Goal: Information Seeking & Learning: Compare options

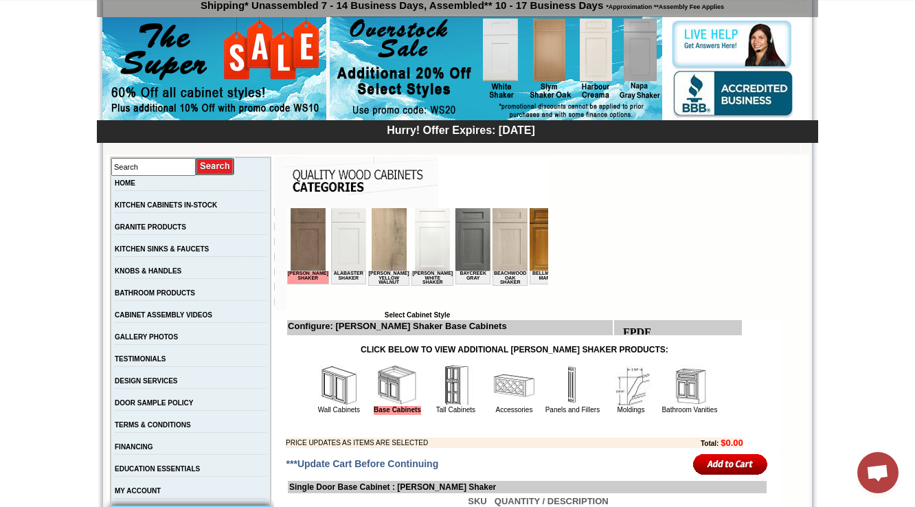
scroll to position [437, 0]
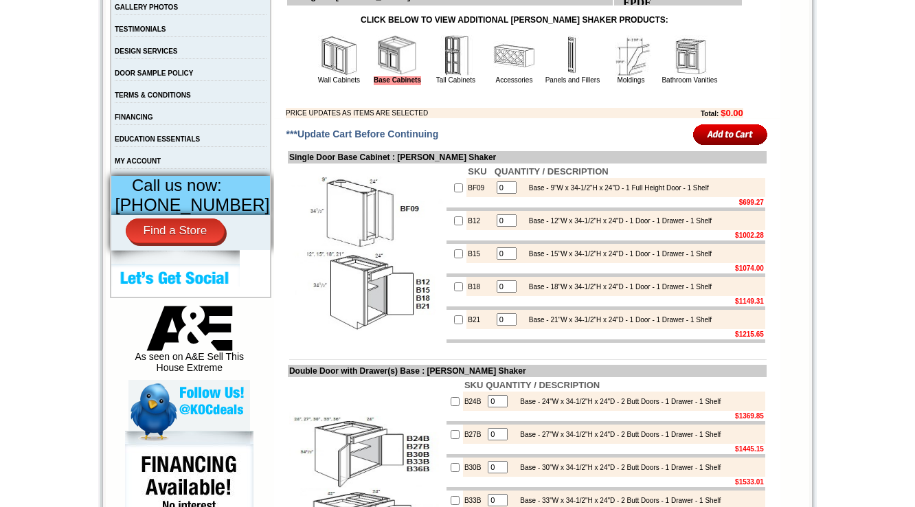
click at [324, 65] on img at bounding box center [338, 55] width 41 height 41
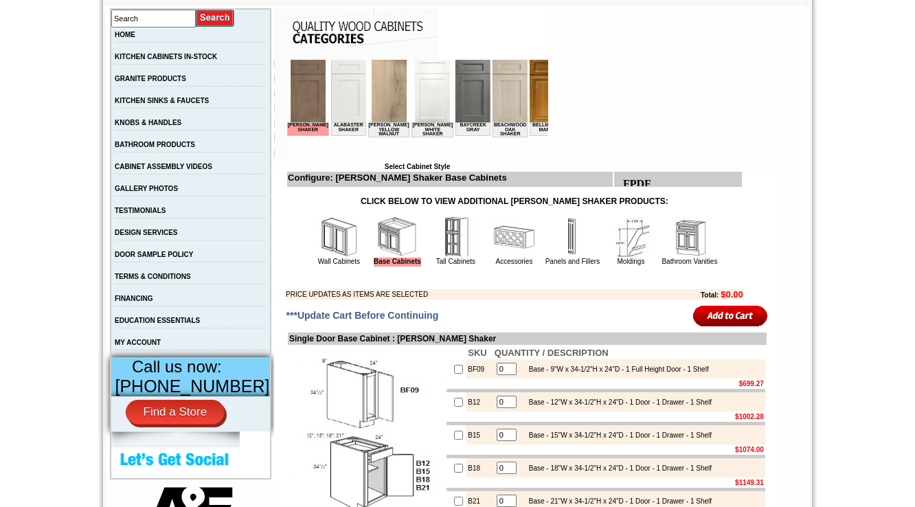
scroll to position [216, 0]
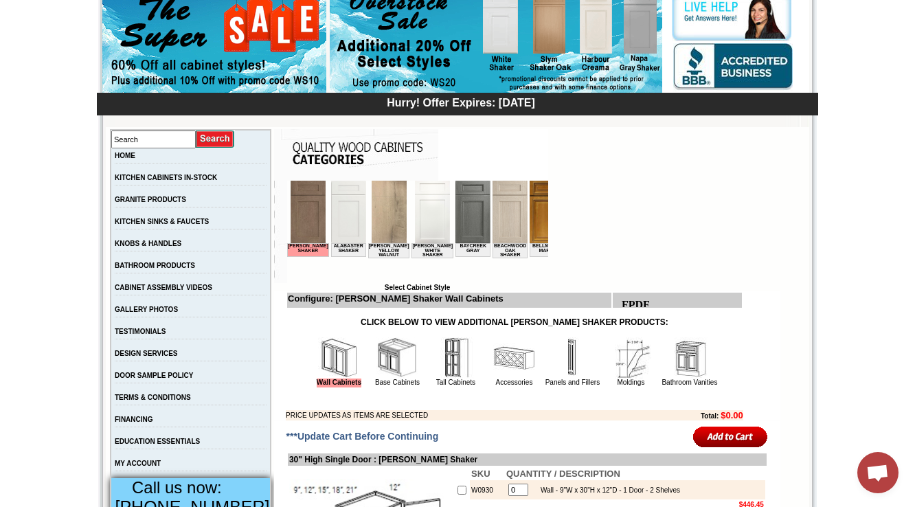
scroll to position [110, 0]
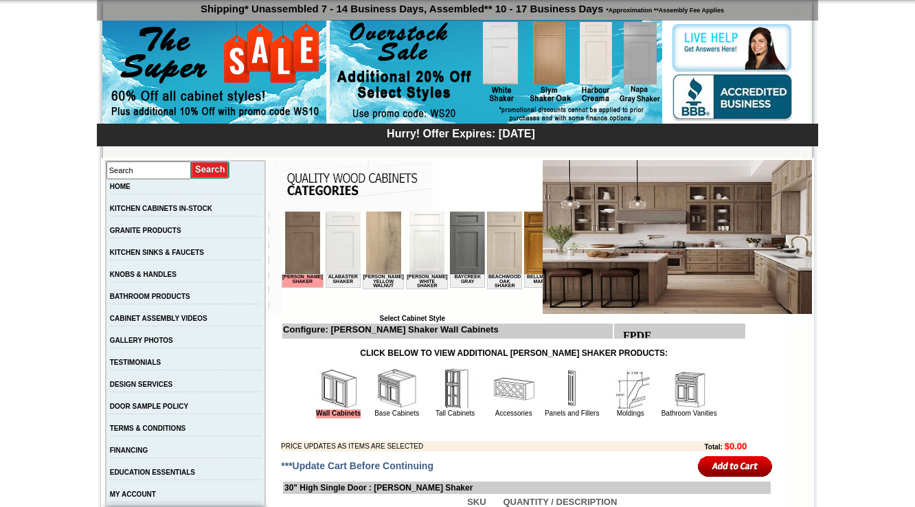
click at [752, 359] on td "Configure: Hazelwood Shaker Wall Cabinets Wall Cabinets Base Cabinets Accessori…" at bounding box center [514, 386] width 491 height 129
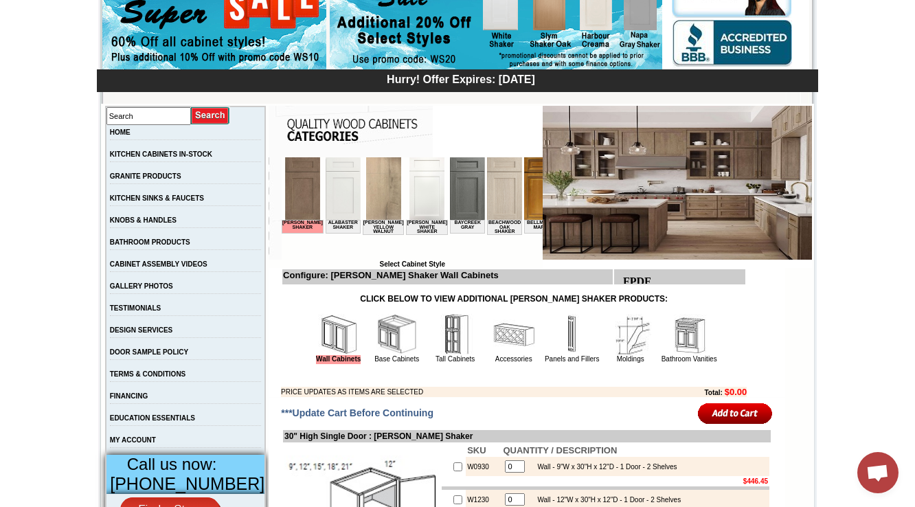
scroll to position [159, 0]
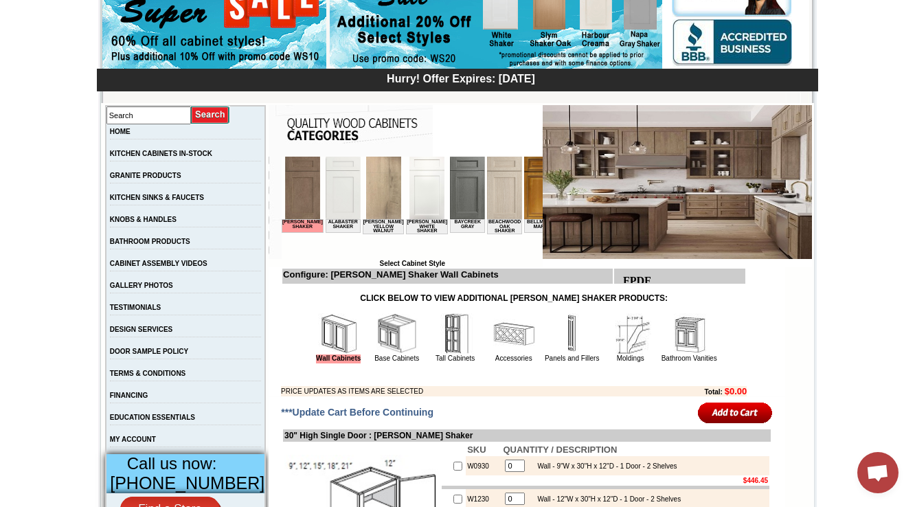
click at [742, 304] on td "Configure: Hazelwood Shaker Wall Cabinets Wall Cabinets Base Cabinets Accessori…" at bounding box center [514, 331] width 491 height 129
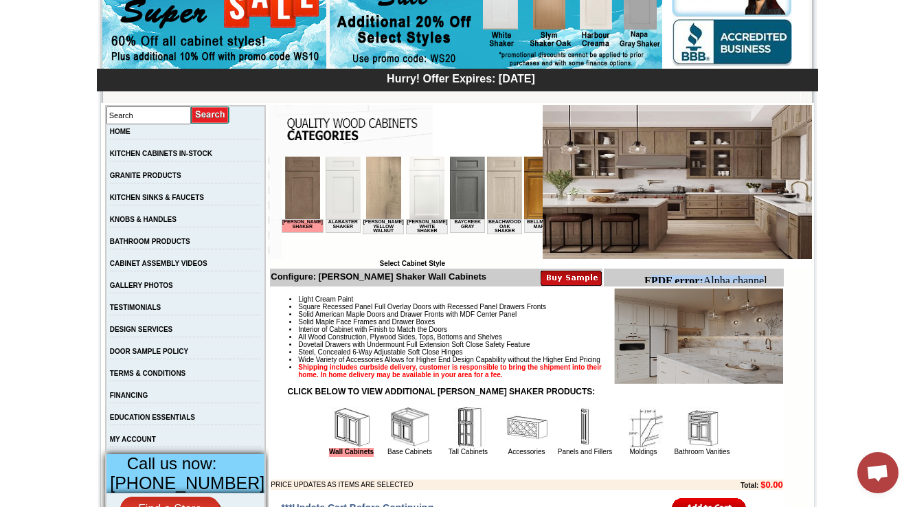
drag, startPoint x: 651, startPoint y: 280, endPoint x: 766, endPoint y: 273, distance: 114.9
click at [766, 273] on html "FPDF error: Alpha channel not supported: images/WDC2412_JSI_1.4.jpg.png" at bounding box center [710, 293] width 144 height 48
click at [642, 287] on table "Configure: [PERSON_NAME] Shaker Wall Cabinets" at bounding box center [527, 379] width 516 height 225
drag, startPoint x: 660, startPoint y: 278, endPoint x: 775, endPoint y: 274, distance: 115.5
click at [775, 274] on html "FPDF error: Alpha channel not supported: images/WDC2412_JSI_1.4.jpg.png" at bounding box center [710, 293] width 144 height 48
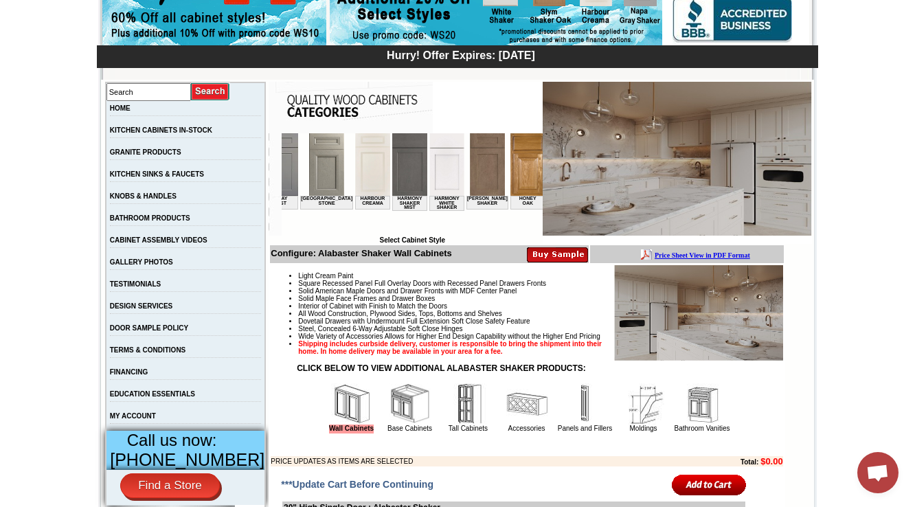
scroll to position [159, 0]
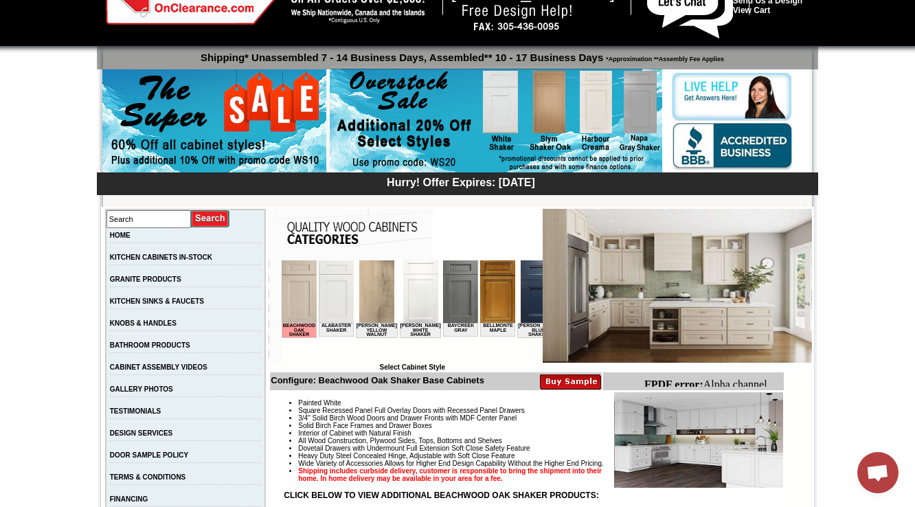
scroll to position [55, 0]
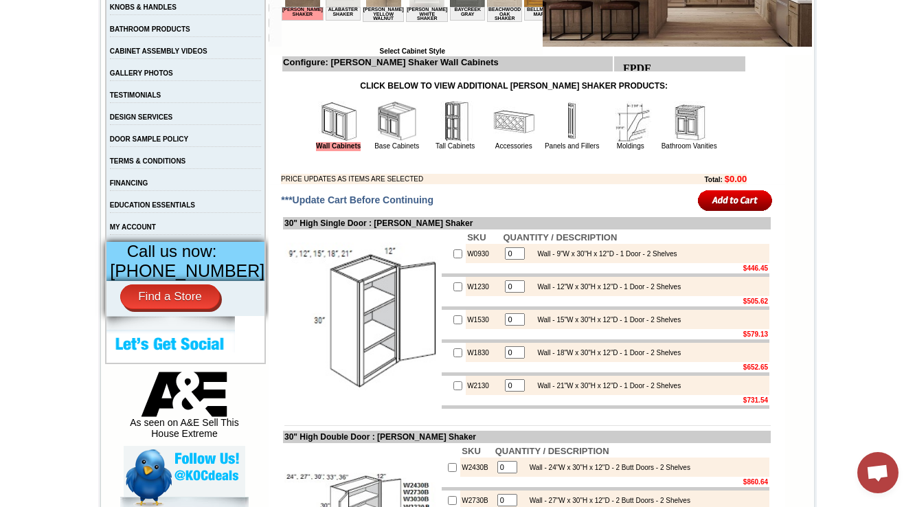
scroll to position [433, 0]
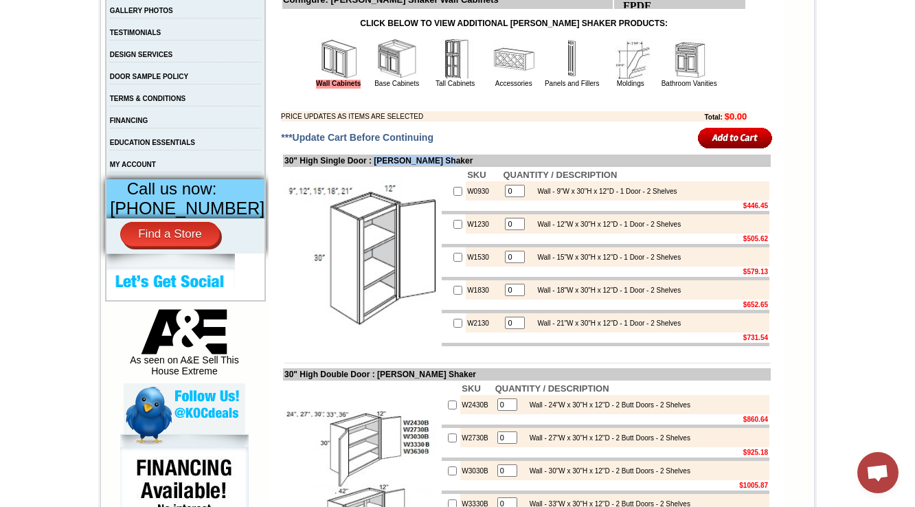
drag, startPoint x: 376, startPoint y: 164, endPoint x: 466, endPoint y: 159, distance: 90.1
click at [466, 159] on td "30" High Single Door : [PERSON_NAME] Shaker" at bounding box center [527, 161] width 488 height 12
copy td "Hazelwood Shaker"
click at [396, 162] on td "30" High Single Door : [PERSON_NAME] Shaker" at bounding box center [527, 161] width 488 height 12
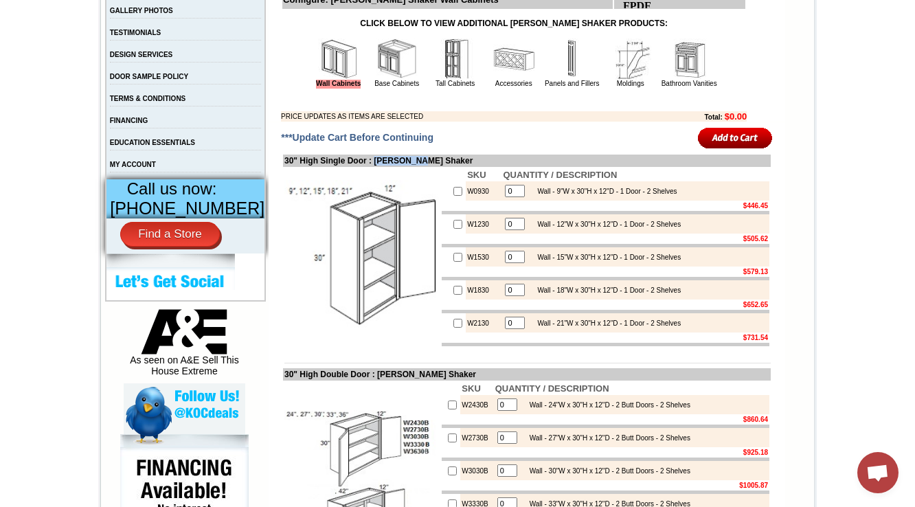
copy td "[PERSON_NAME]"
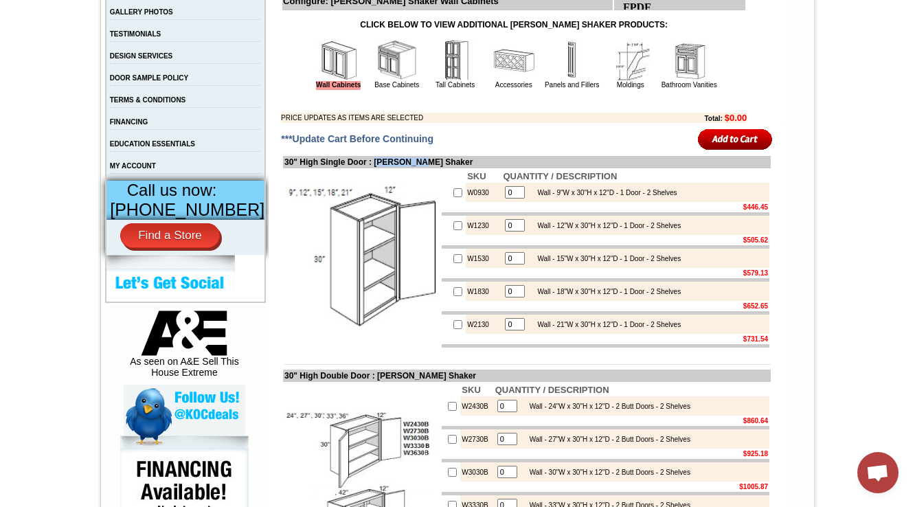
scroll to position [104, 0]
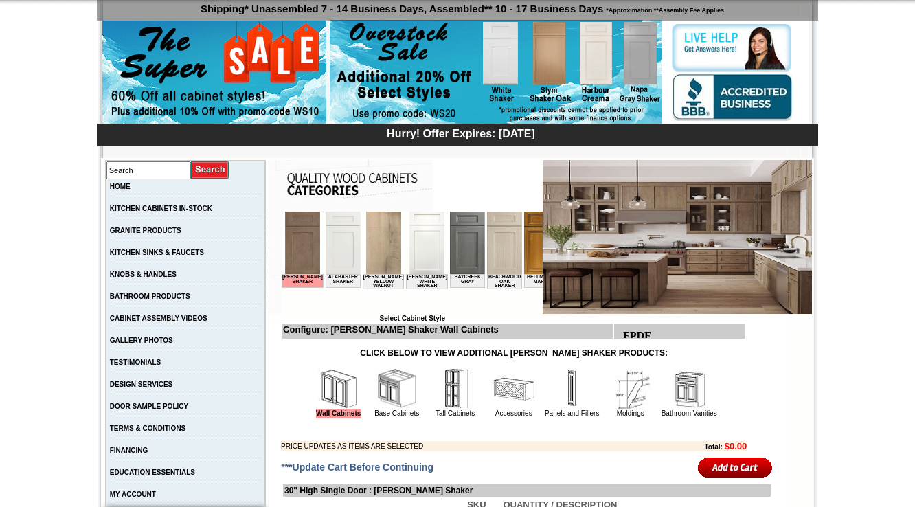
click at [330, 403] on img at bounding box center [338, 388] width 41 height 41
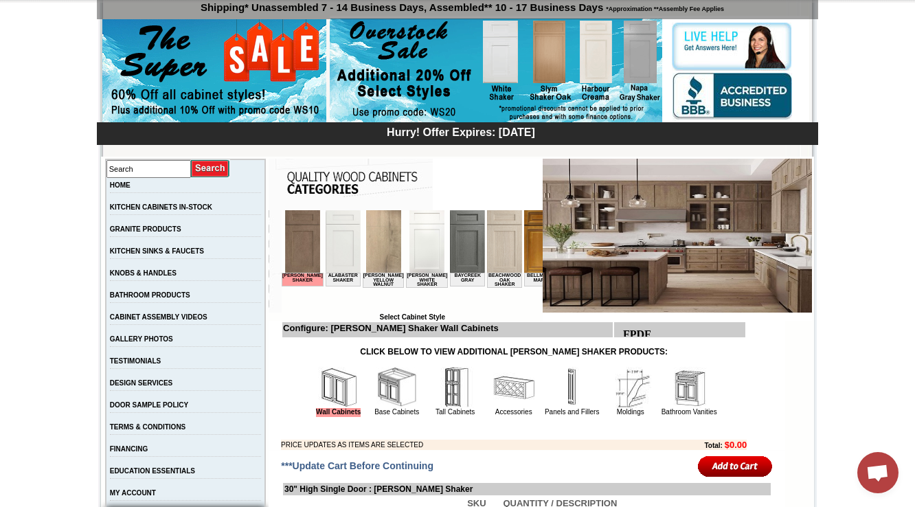
scroll to position [110, 0]
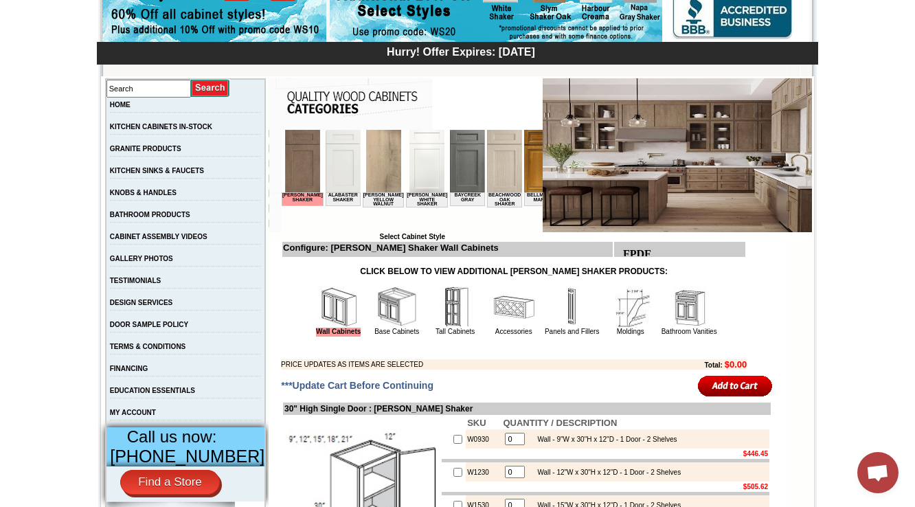
scroll to position [159, 0]
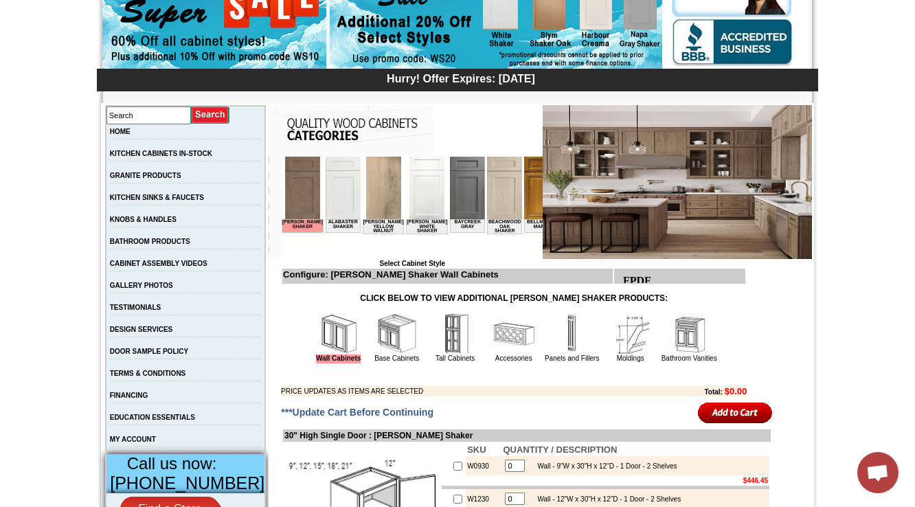
click at [357, 267] on td "Browser incompatible Select Cabinet Style" at bounding box center [412, 212] width 261 height 111
click at [357, 275] on b "Configure: Hazelwood Shaker Wall Cabinets" at bounding box center [391, 274] width 216 height 10
copy b "[PERSON_NAME]"
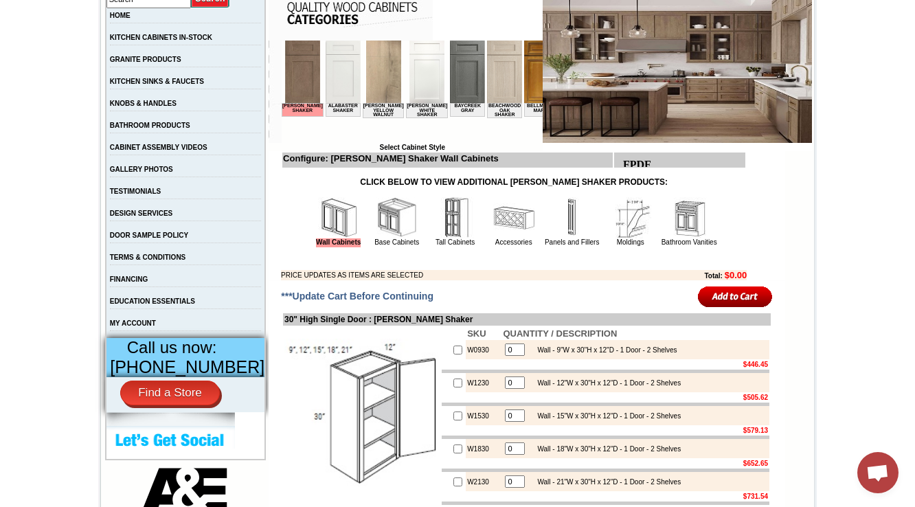
scroll to position [385, 0]
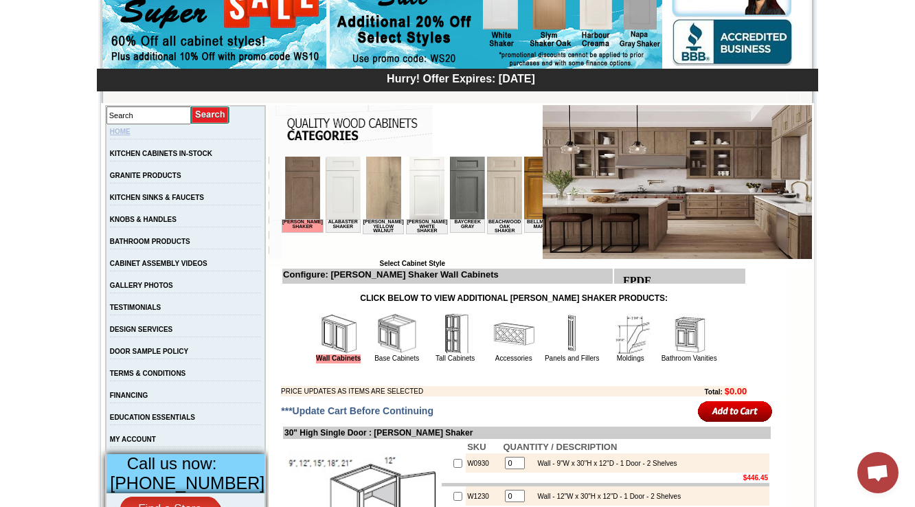
click at [126, 132] on link "HOME" at bounding box center [120, 132] width 21 height 8
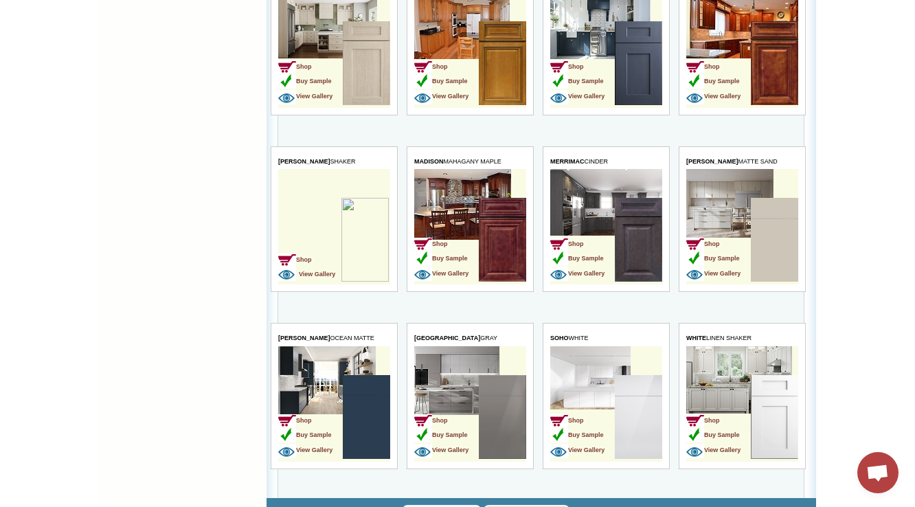
scroll to position [3930, 0]
drag, startPoint x: 40, startPoint y: 3896, endPoint x: 249, endPoint y: 244, distance: 3658.0
click at [295, 253] on img at bounding box center [287, 259] width 18 height 13
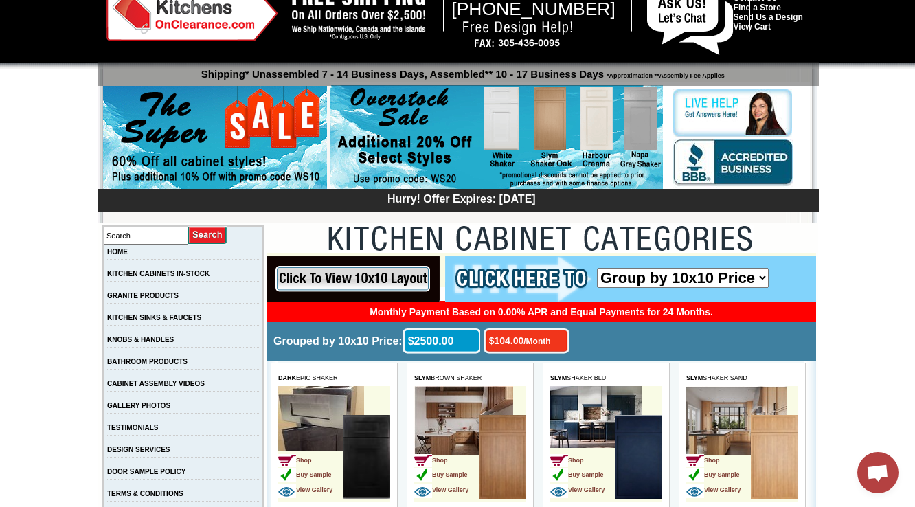
scroll to position [55, 0]
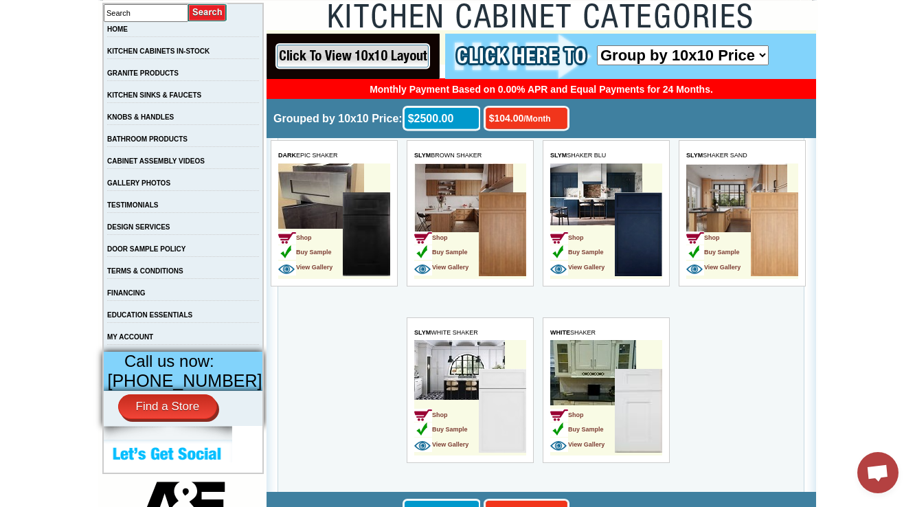
scroll to position [275, 0]
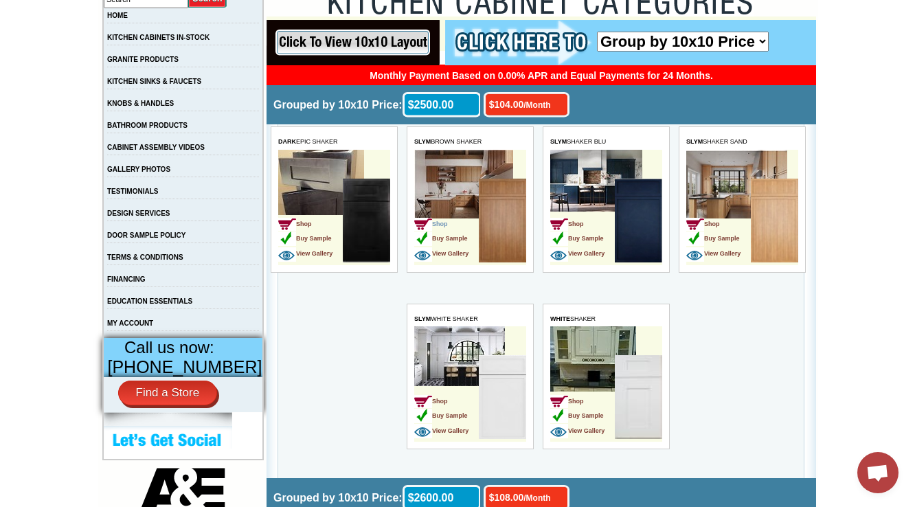
click at [425, 218] on img at bounding box center [423, 224] width 18 height 13
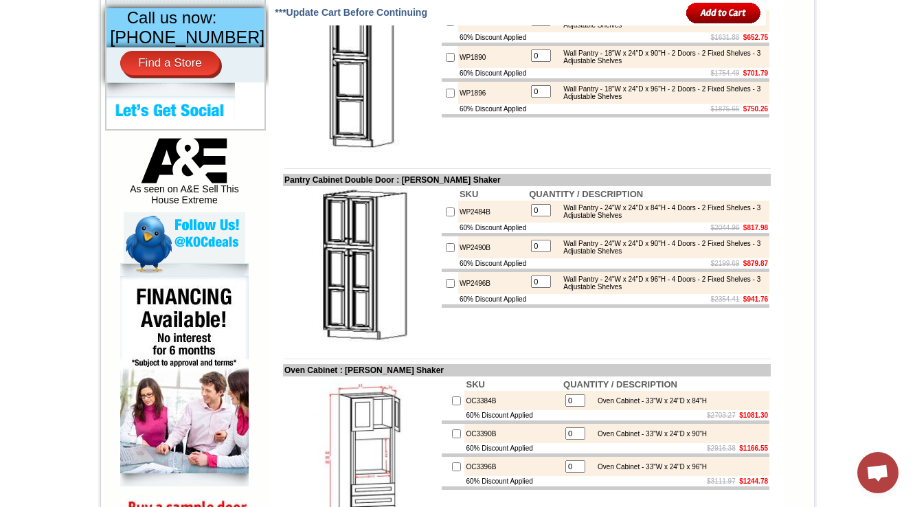
scroll to position [330, 0]
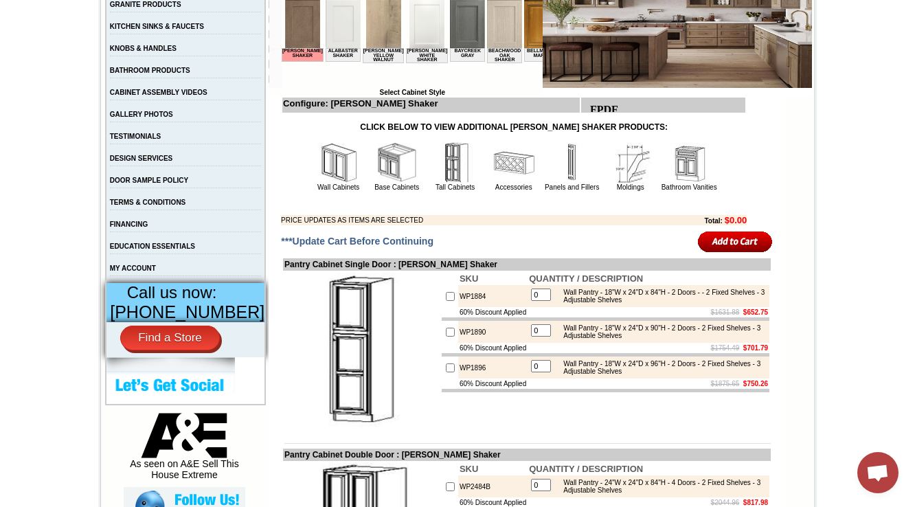
click at [329, 160] on img at bounding box center [338, 162] width 41 height 41
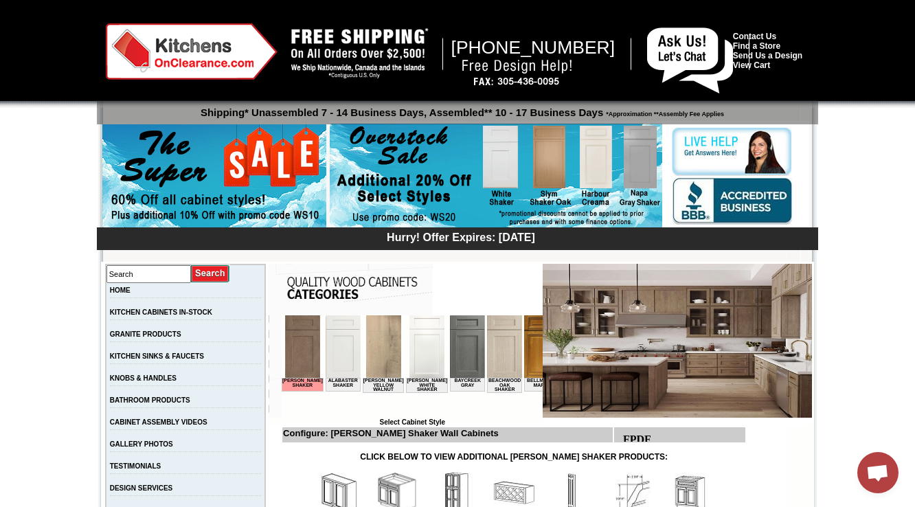
click at [443, 492] on img at bounding box center [455, 492] width 41 height 41
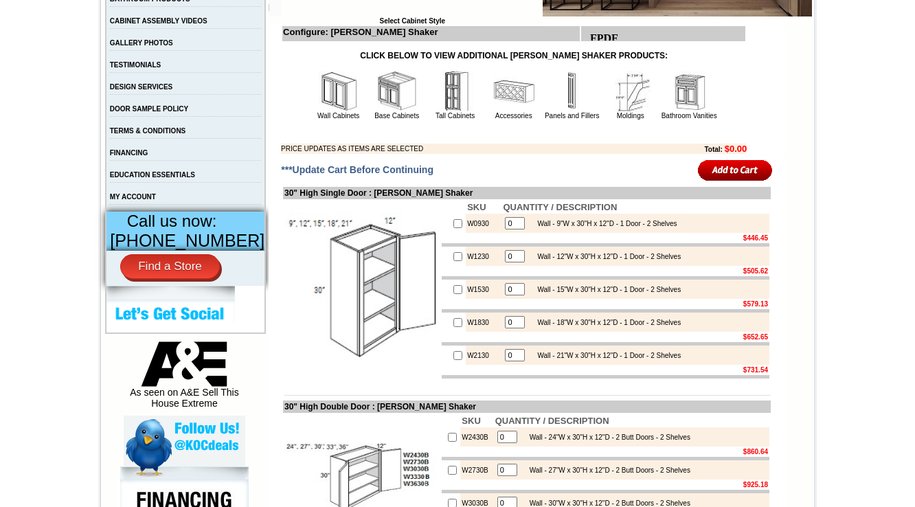
scroll to position [275, 0]
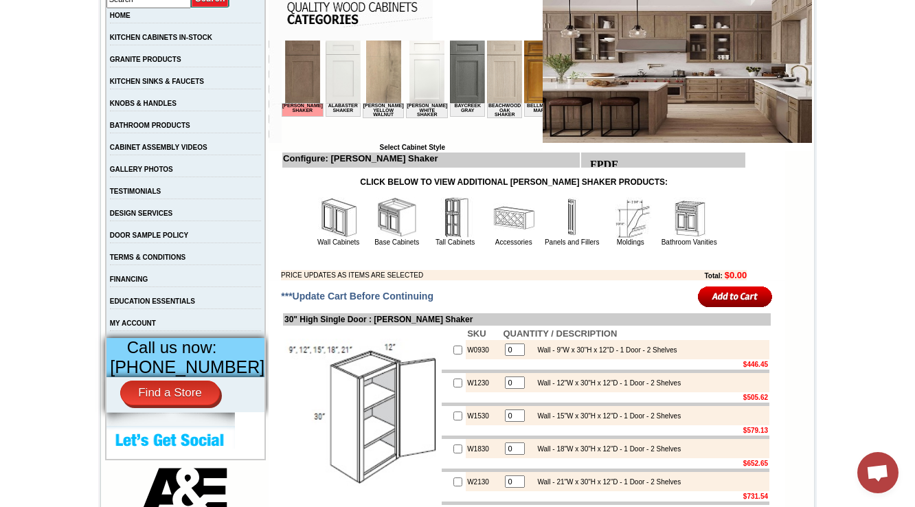
click at [444, 236] on img at bounding box center [455, 217] width 41 height 41
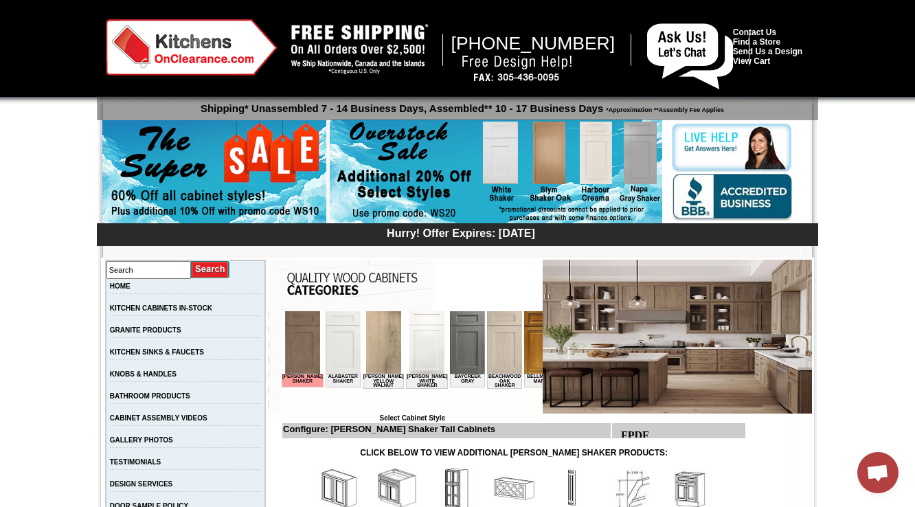
scroll to position [385, 0]
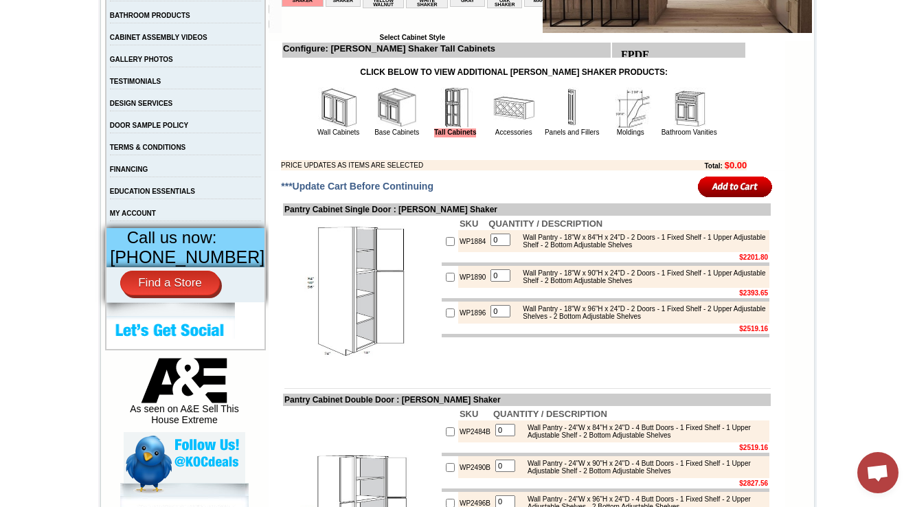
click at [378, 117] on img at bounding box center [396, 107] width 41 height 41
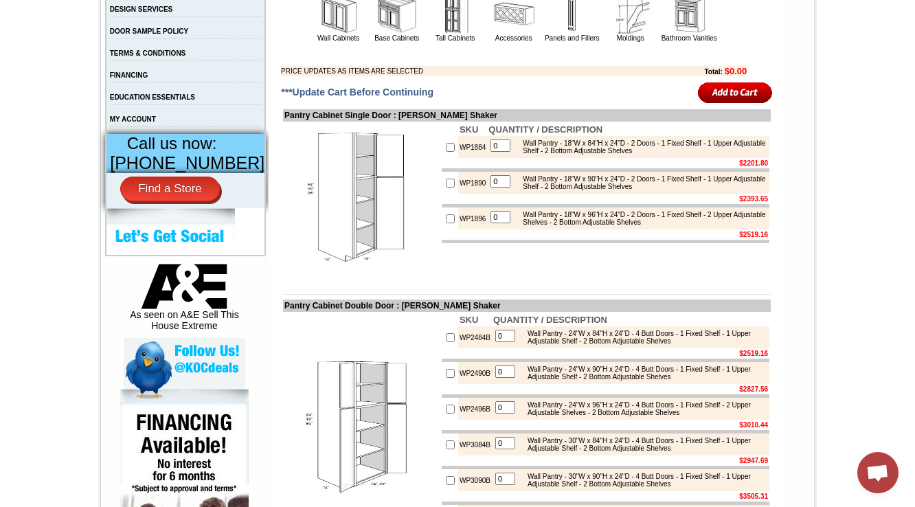
scroll to position [495, 0]
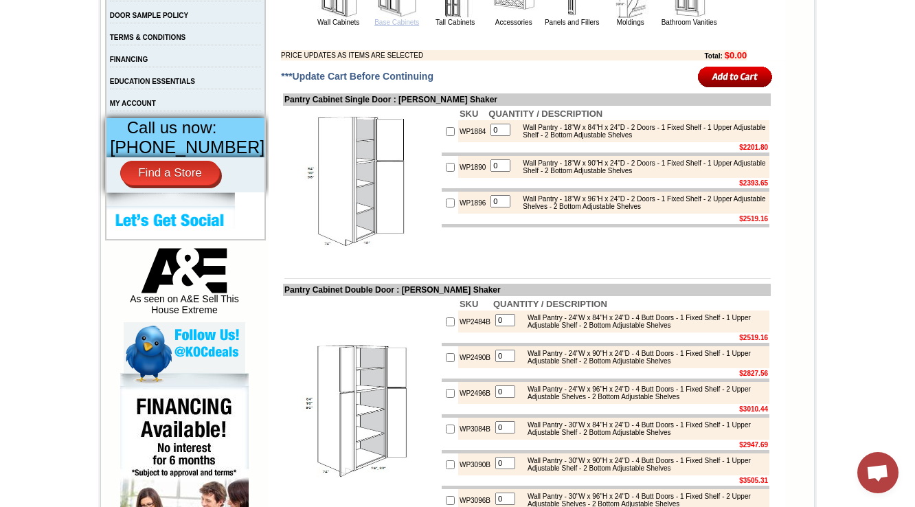
click at [390, 24] on link "Base Cabinets" at bounding box center [396, 23] width 45 height 8
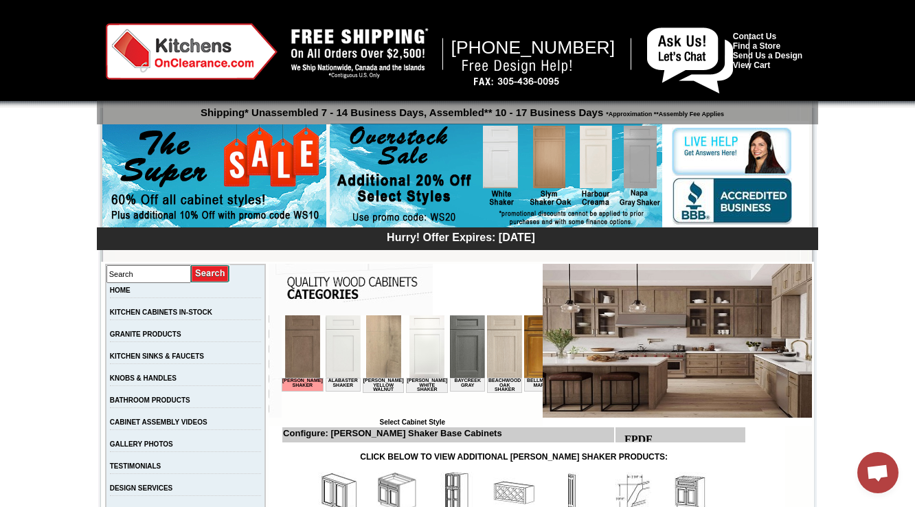
scroll to position [165, 0]
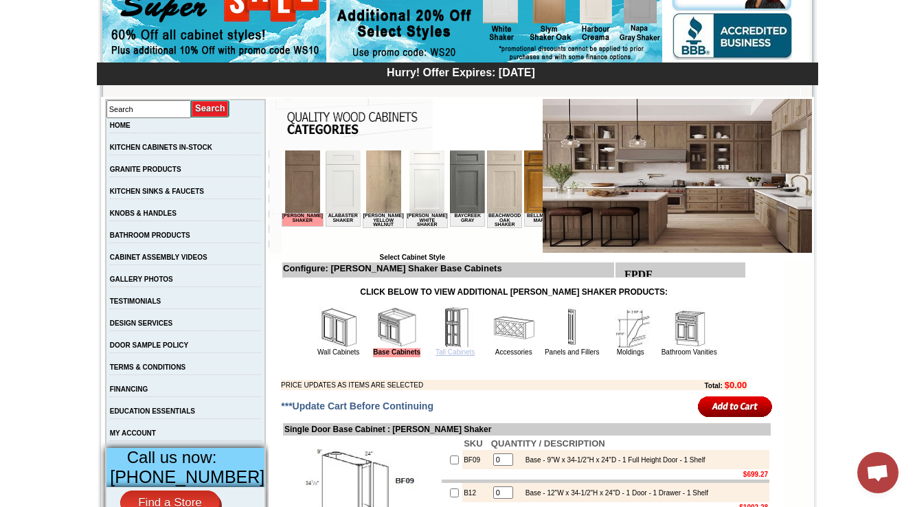
click at [439, 351] on link "Tall Cabinets" at bounding box center [455, 352] width 39 height 8
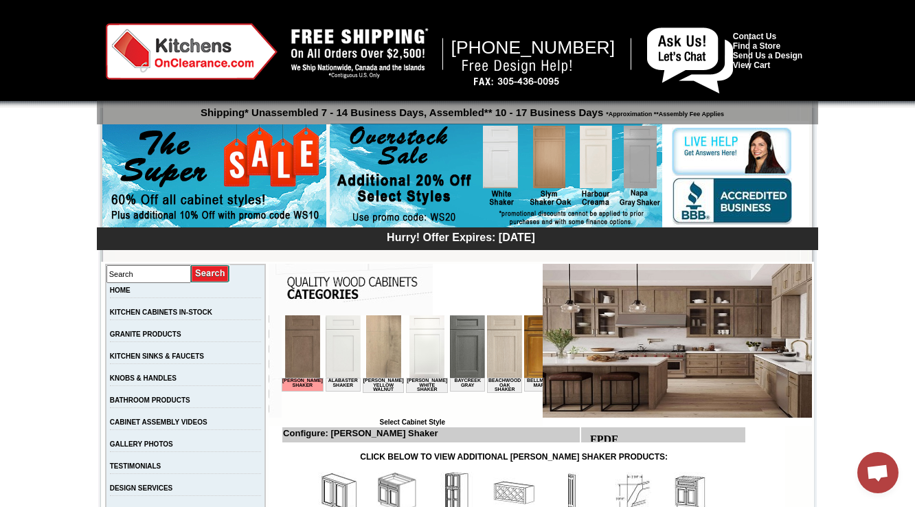
scroll to position [385, 0]
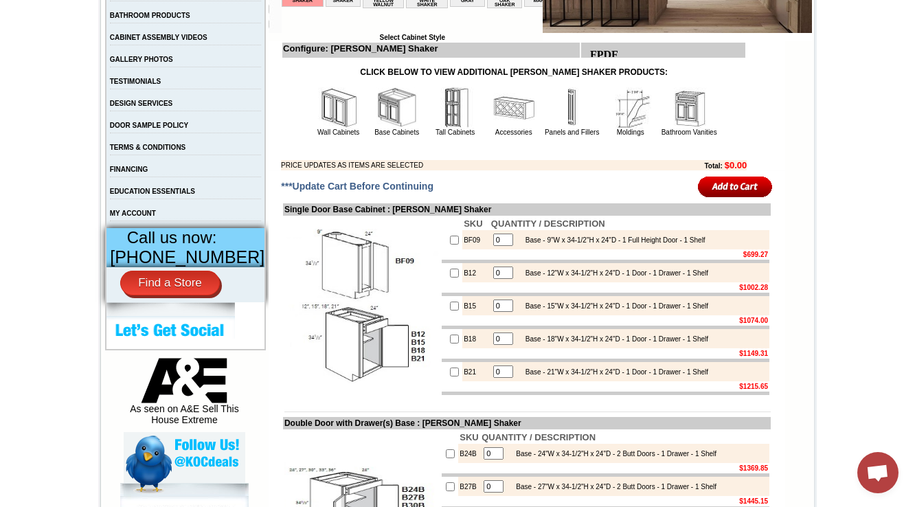
click at [493, 113] on img at bounding box center [513, 107] width 41 height 41
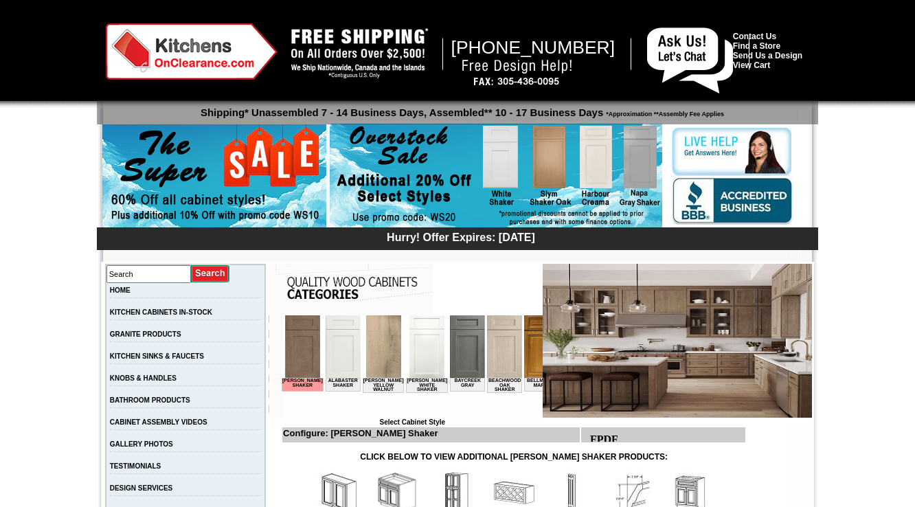
scroll to position [330, 0]
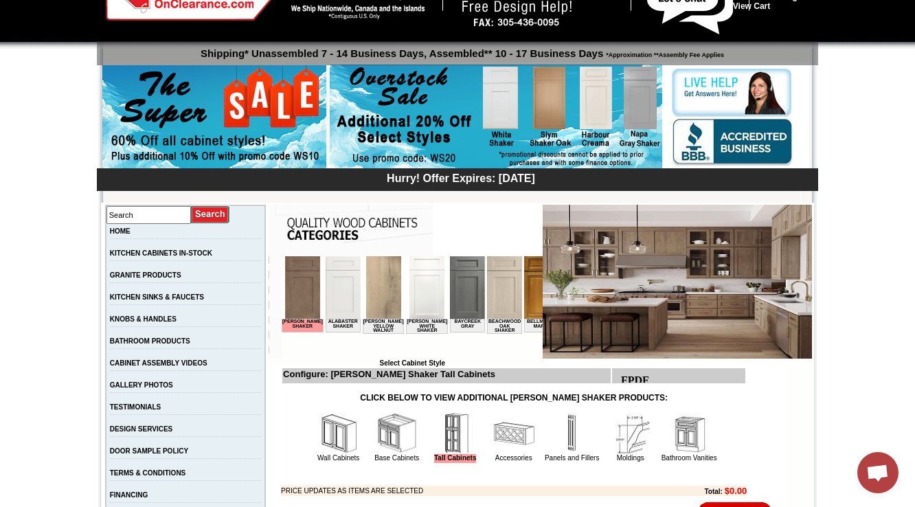
scroll to position [165, 0]
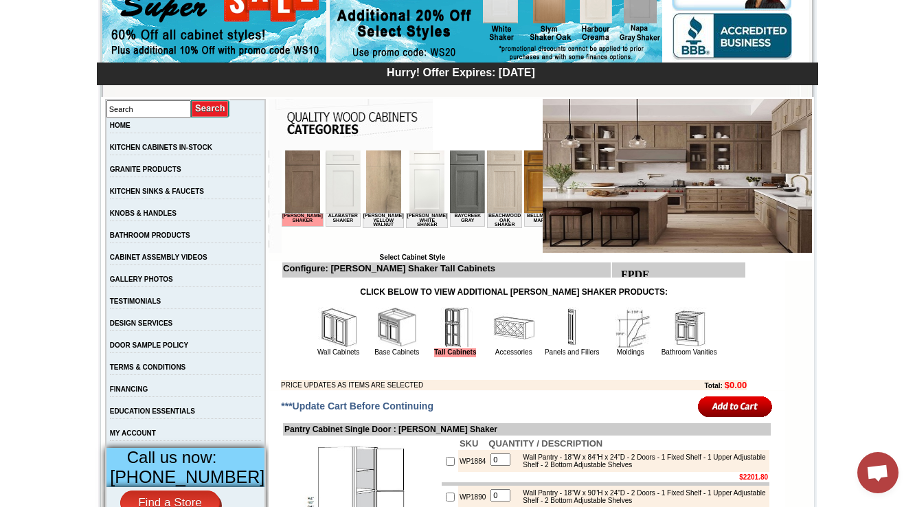
click at [319, 337] on img at bounding box center [338, 327] width 41 height 41
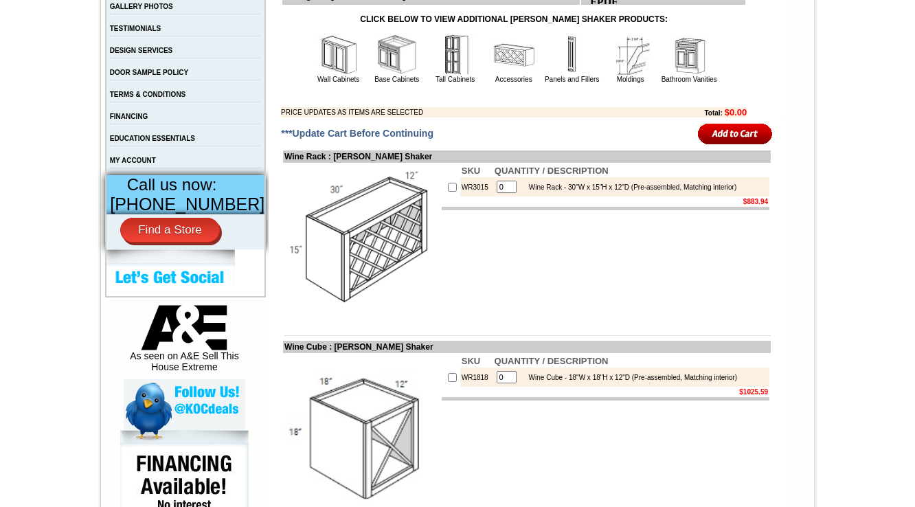
scroll to position [440, 0]
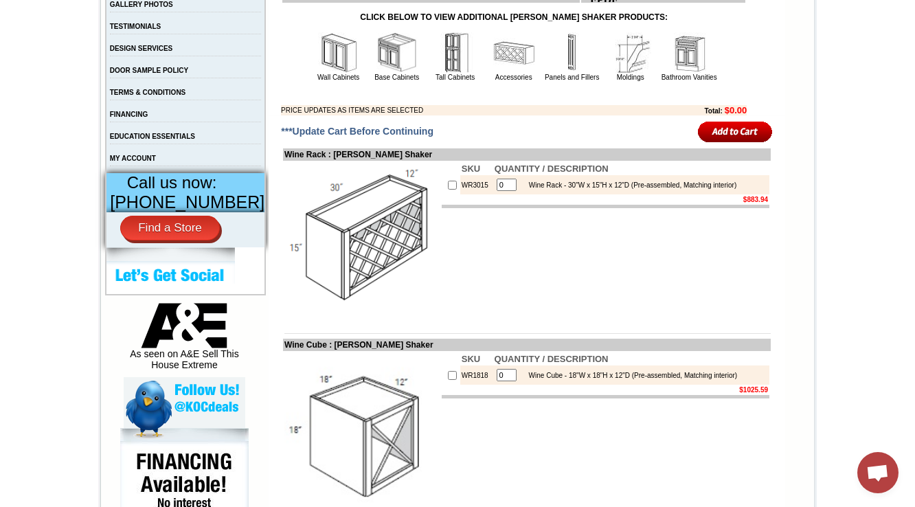
click at [506, 56] on img at bounding box center [513, 52] width 41 height 41
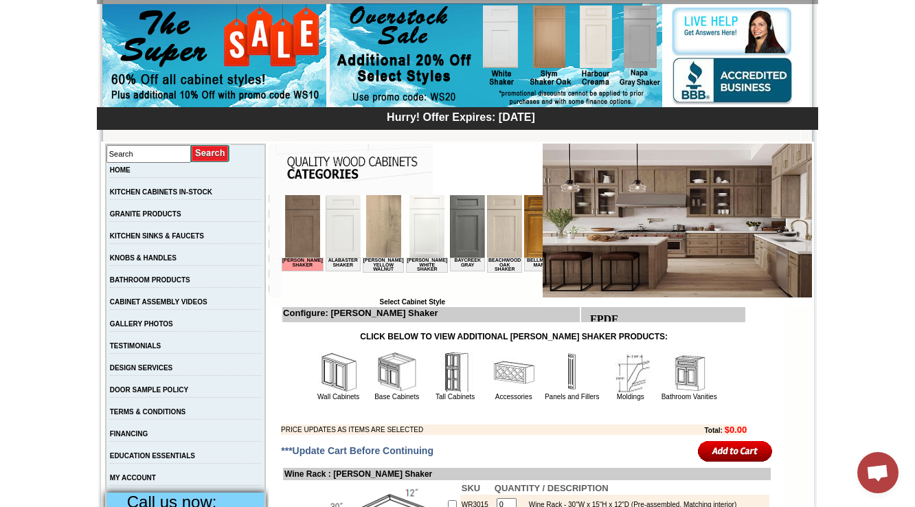
scroll to position [110, 0]
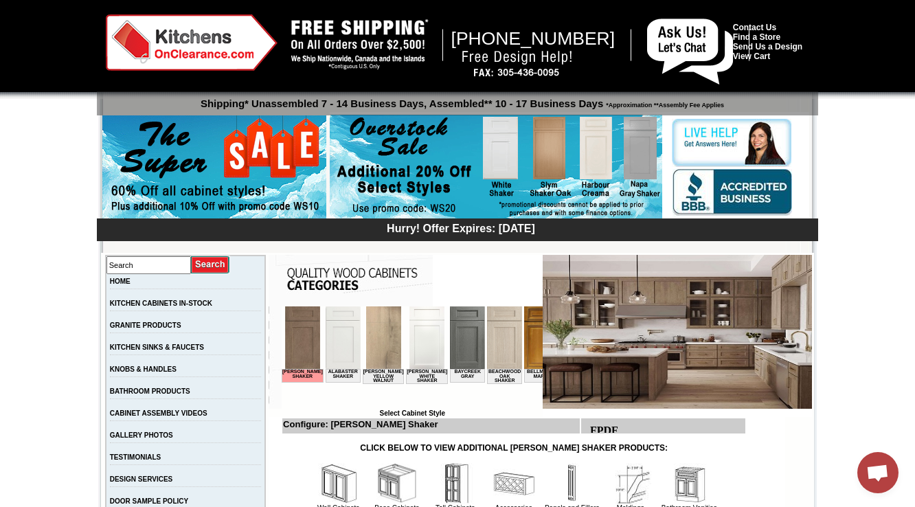
scroll to position [330, 0]
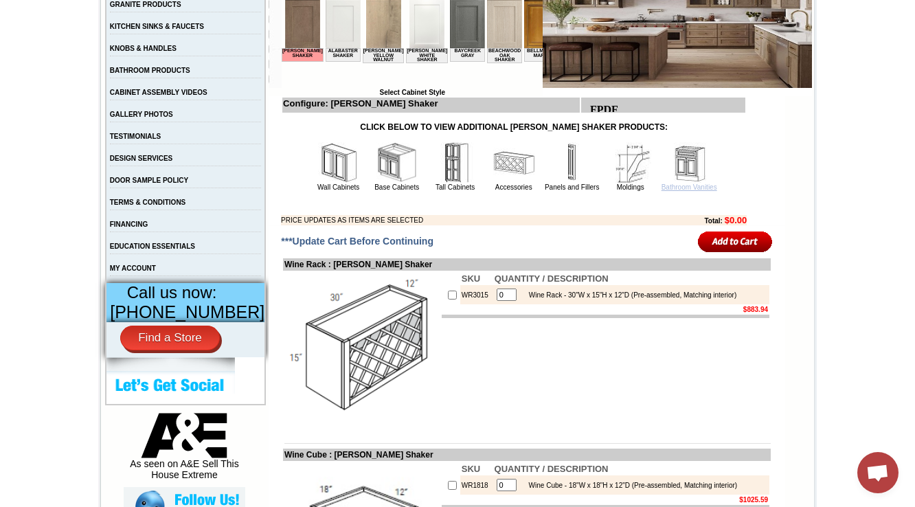
click at [678, 187] on link "Bathroom Vanities" at bounding box center [690, 187] width 56 height 8
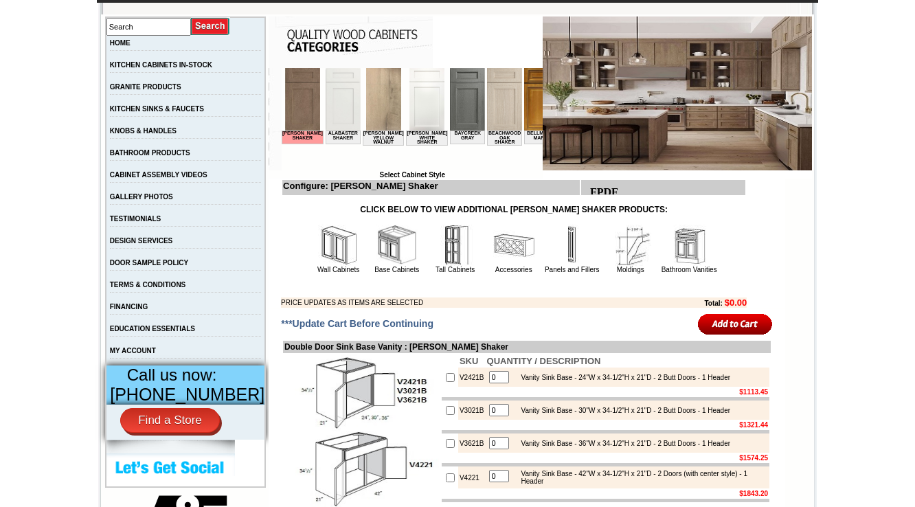
scroll to position [275, 0]
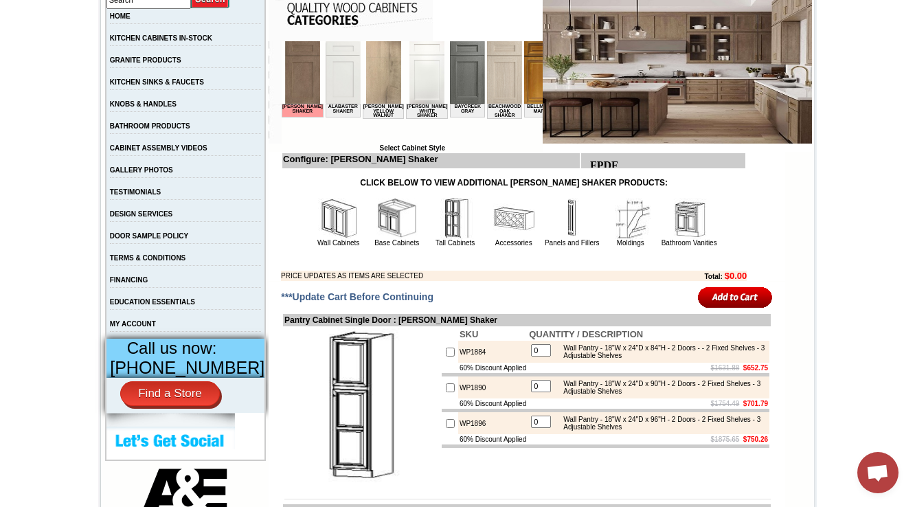
scroll to position [275, 0]
click at [344, 236] on td "Wall Cabinets" at bounding box center [339, 222] width 58 height 52
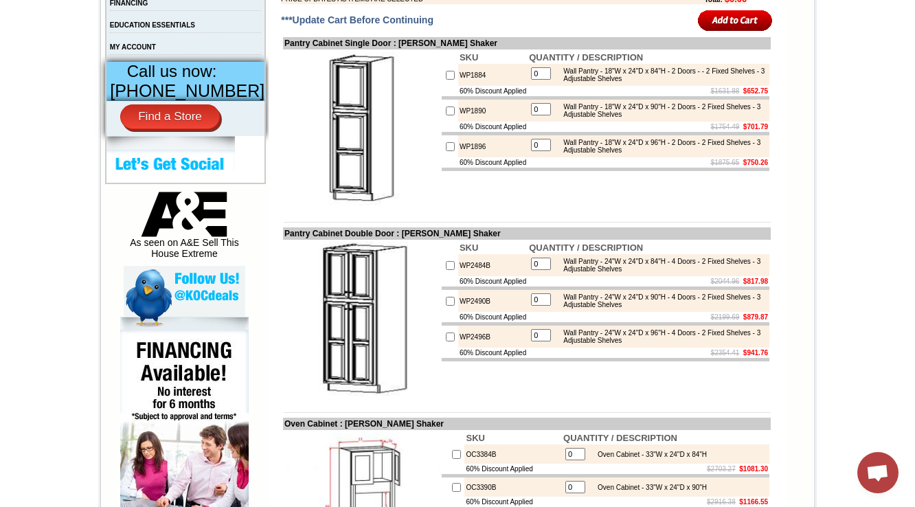
scroll to position [440, 0]
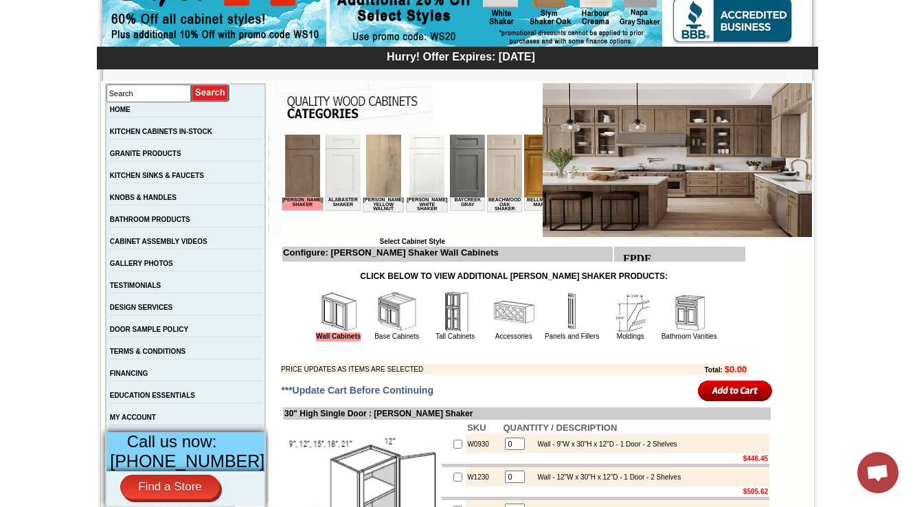
scroll to position [275, 0]
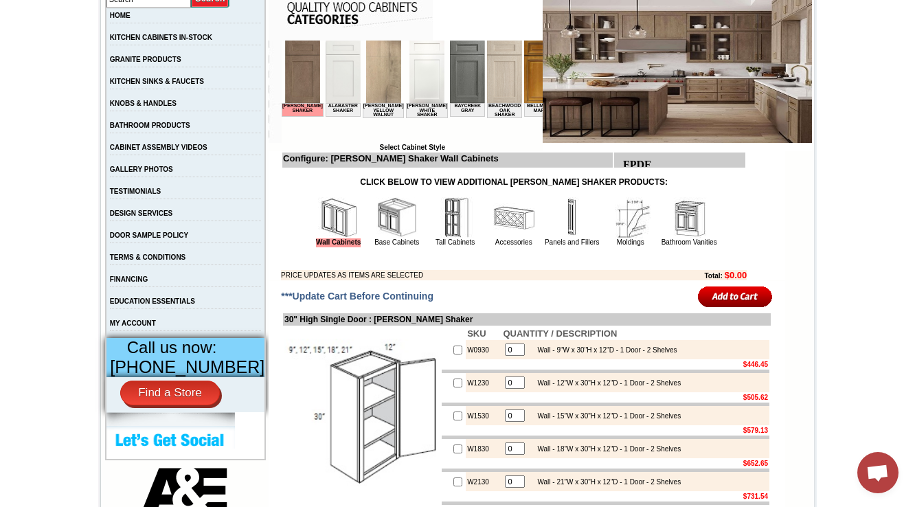
click at [387, 319] on td "30" High Single Door : Hazelwood Shaker" at bounding box center [527, 319] width 488 height 12
copy td "[PERSON_NAME]"
click at [508, 234] on img at bounding box center [513, 217] width 41 height 41
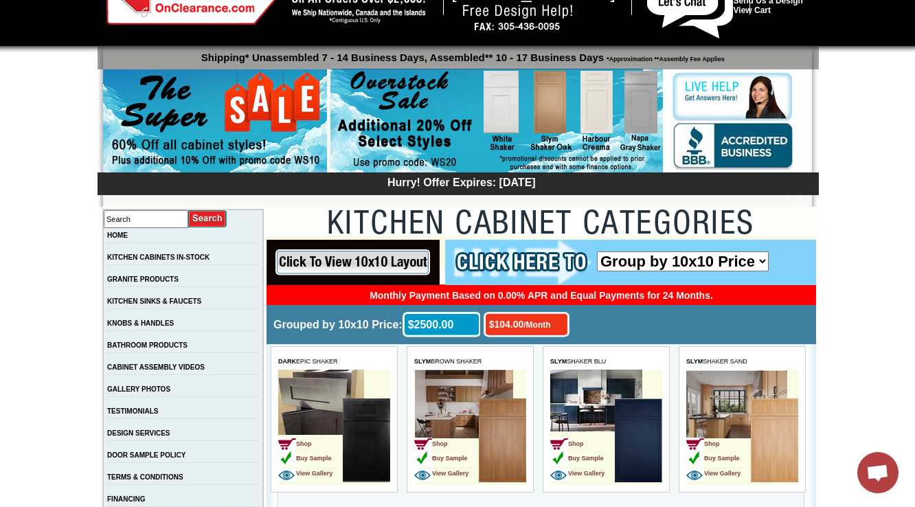
scroll to position [3820, 0]
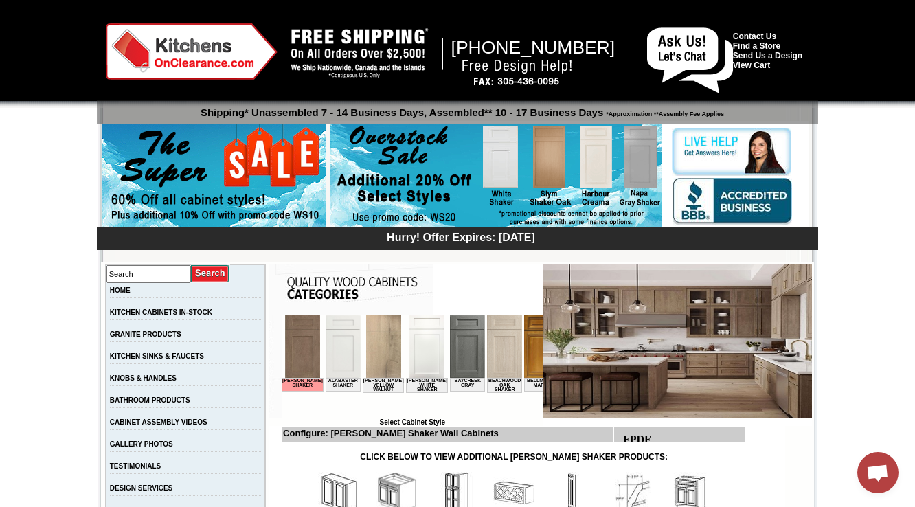
scroll to position [220, 0]
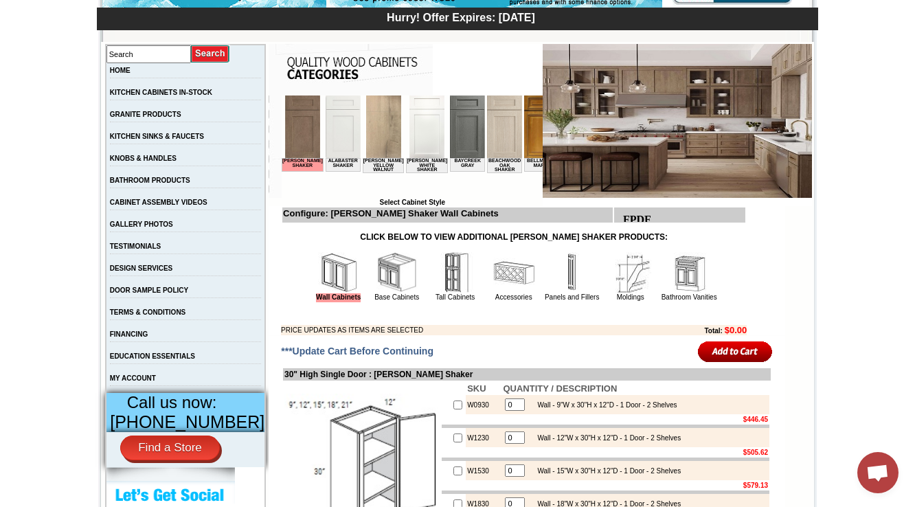
click at [368, 261] on td "Base Cabinets" at bounding box center [397, 277] width 58 height 52
click at [392, 272] on img at bounding box center [396, 272] width 41 height 41
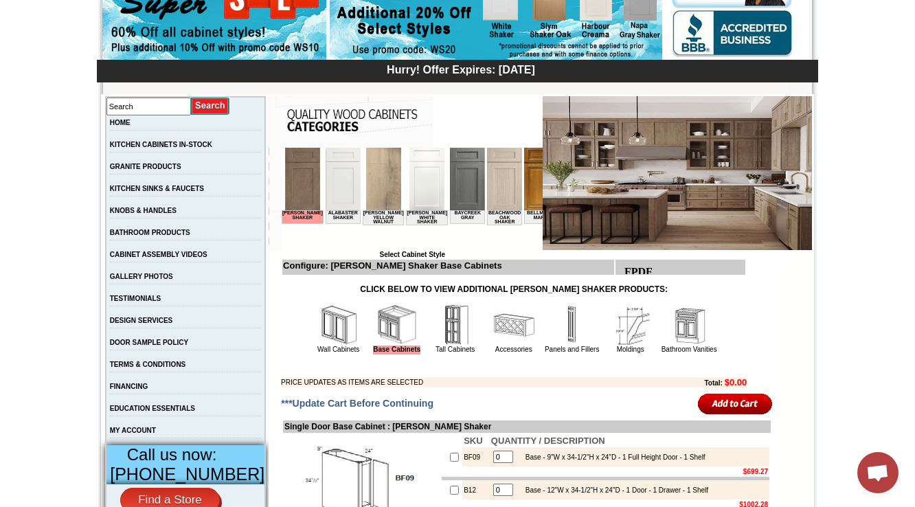
scroll to position [220, 0]
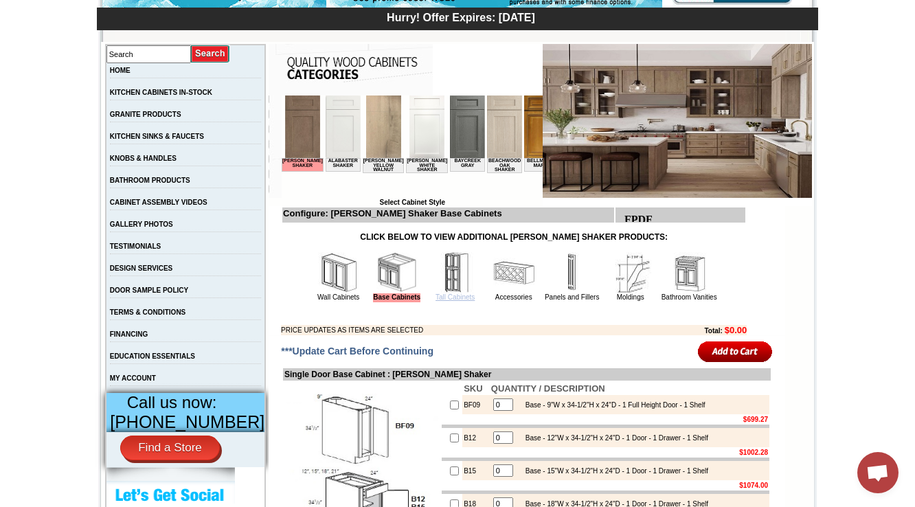
click at [437, 295] on link "Tall Cabinets" at bounding box center [455, 297] width 39 height 8
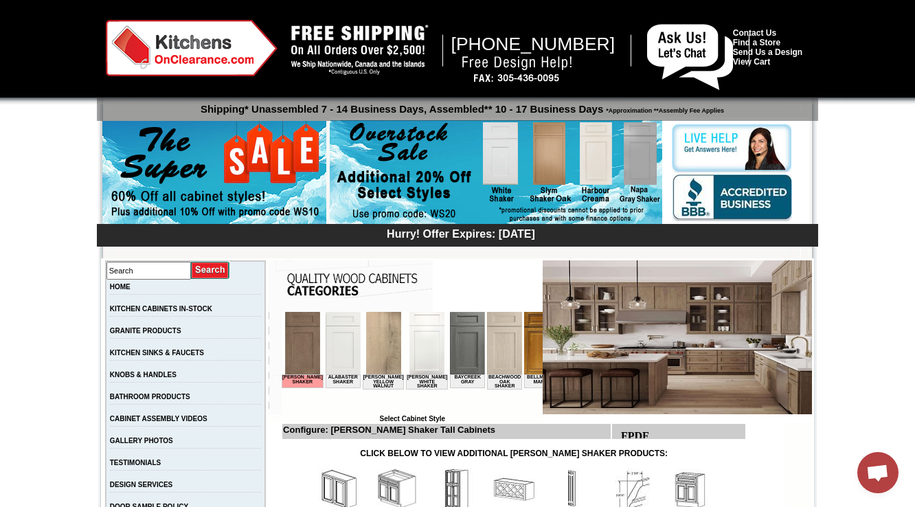
scroll to position [330, 0]
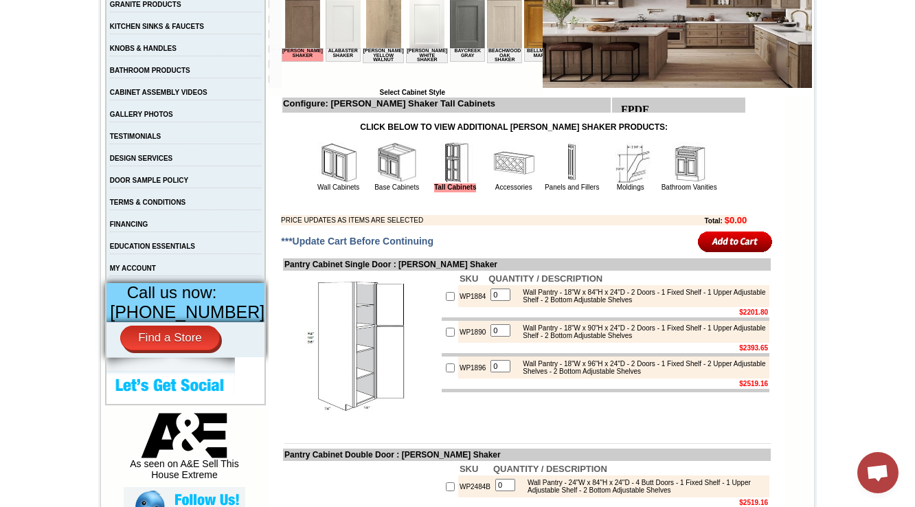
click at [493, 181] on img at bounding box center [513, 162] width 41 height 41
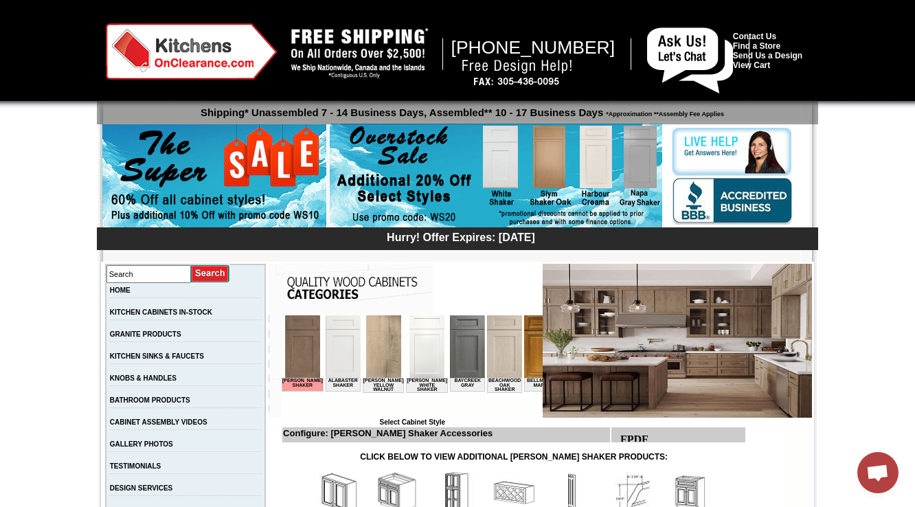
scroll to position [330, 0]
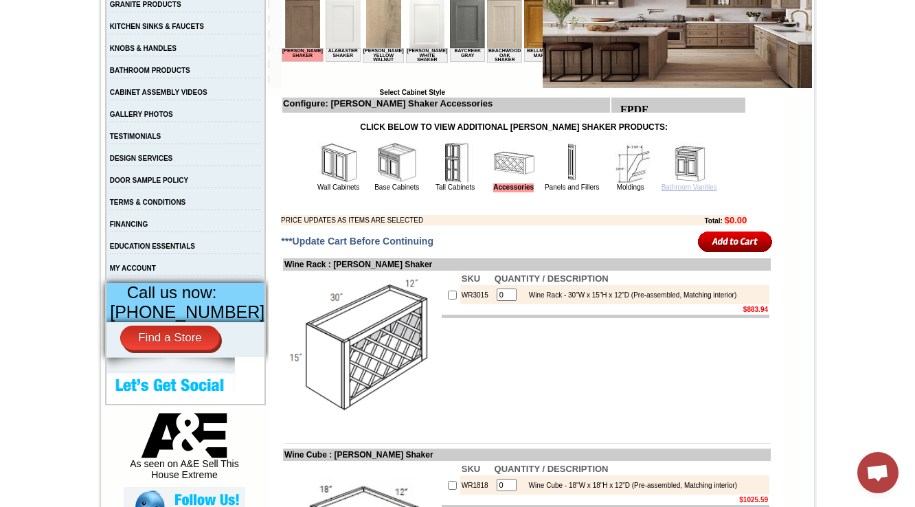
click at [665, 186] on link "Bathroom Vanities" at bounding box center [690, 187] width 56 height 8
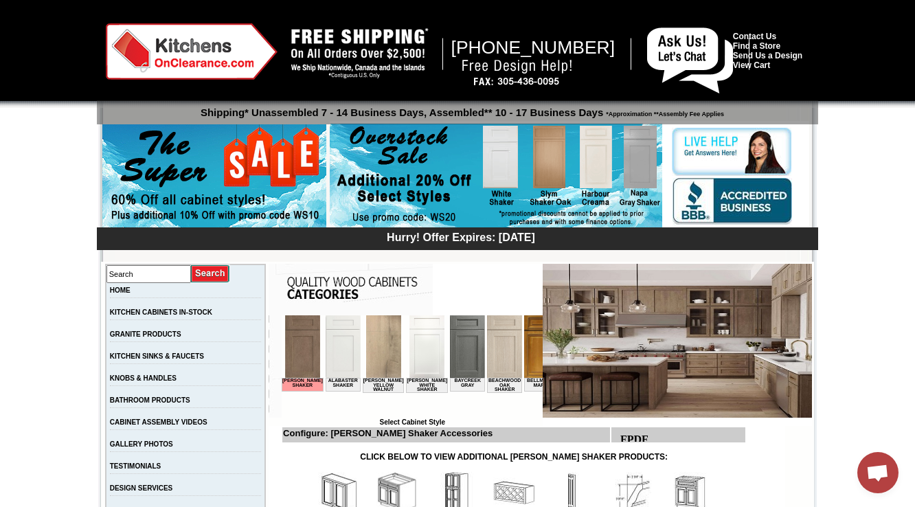
scroll to position [385, 0]
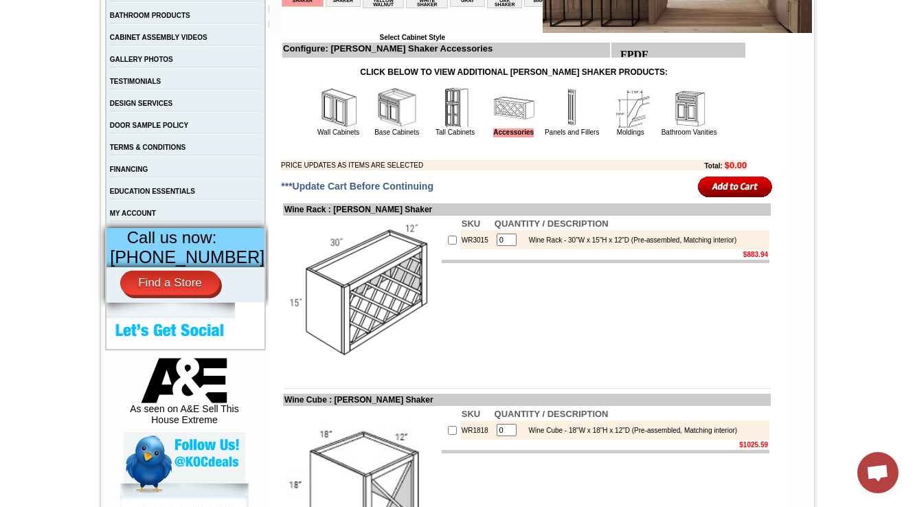
click at [668, 116] on img at bounding box center [688, 107] width 41 height 41
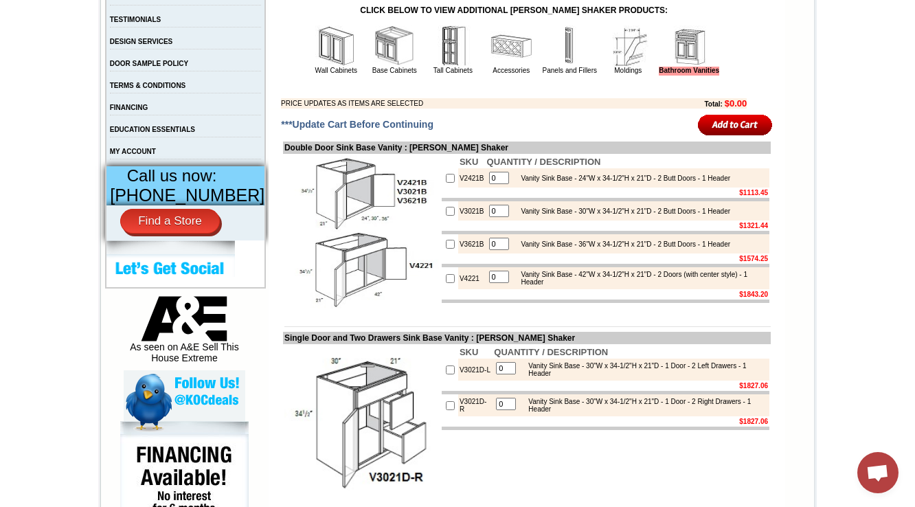
scroll to position [420, 0]
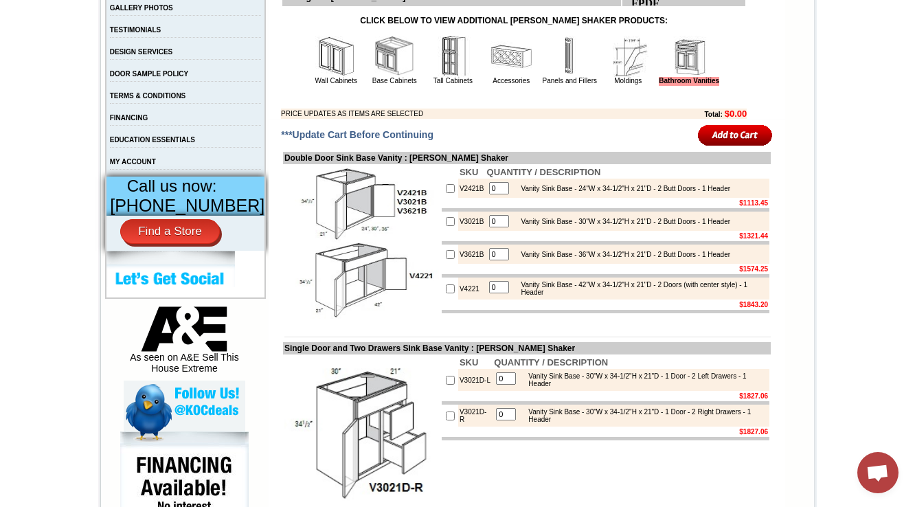
scroll to position [330, 0]
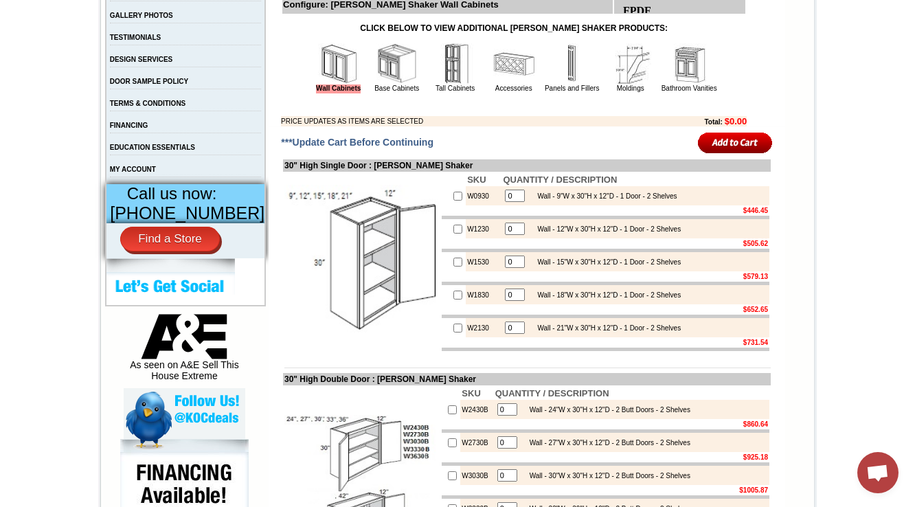
scroll to position [330, 0]
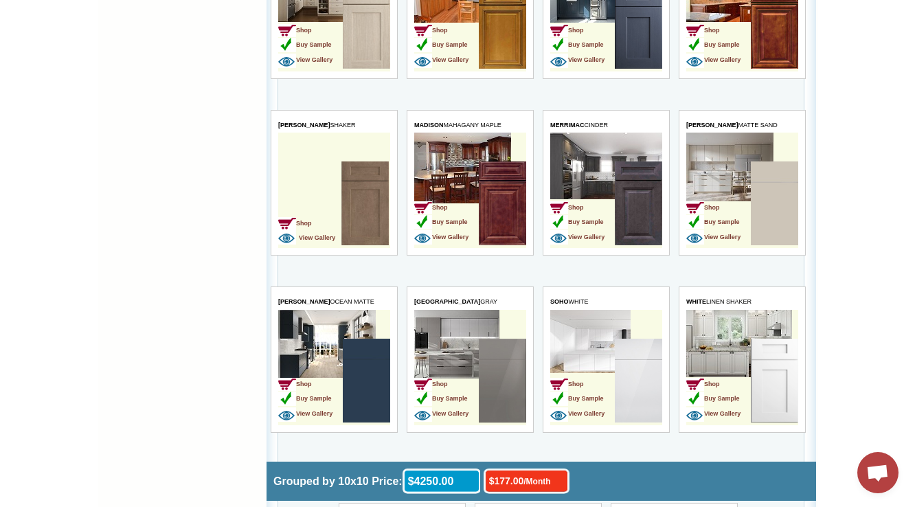
scroll to position [3985, 0]
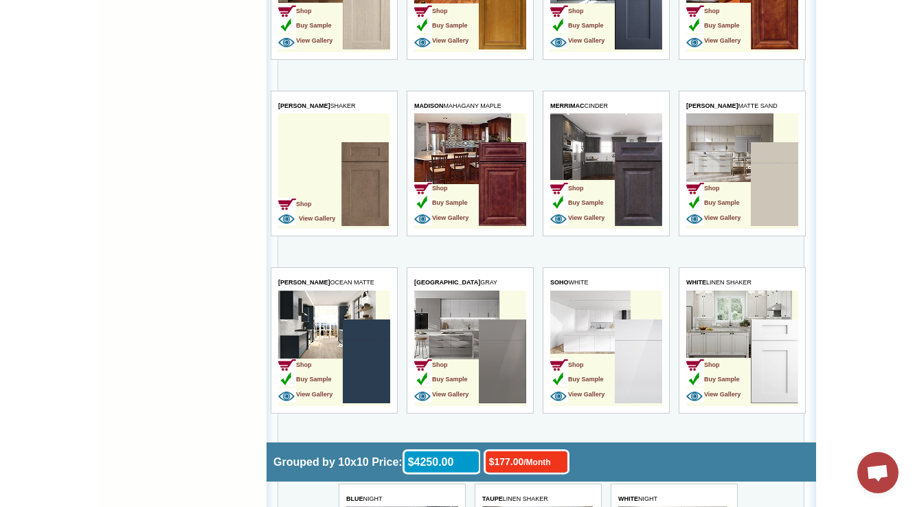
drag, startPoint x: 306, startPoint y: 3835, endPoint x: 0, endPoint y: 129, distance: 3718.9
drag, startPoint x: 615, startPoint y: 89, endPoint x: 548, endPoint y: 89, distance: 67.3
click at [548, 91] on table "MERRIMAC CINDER Shop Buy Sample View Gallery" at bounding box center [605, 164] width 127 height 146
copy span "MERRIMAC CINDER"
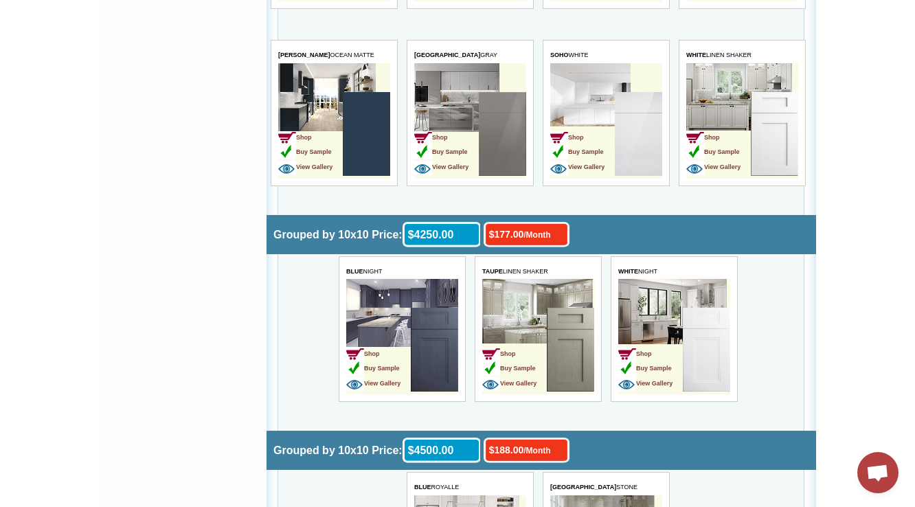
scroll to position [4315, 0]
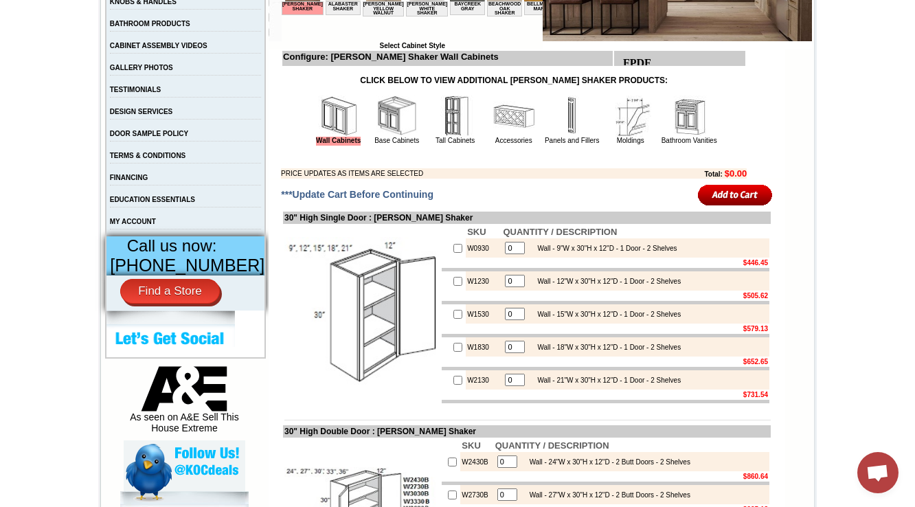
scroll to position [385, 0]
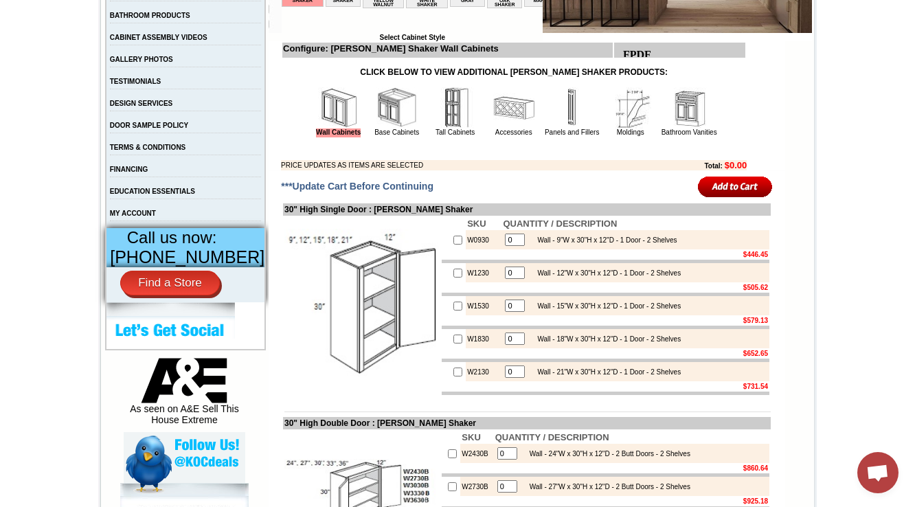
click at [387, 126] on img at bounding box center [396, 107] width 41 height 41
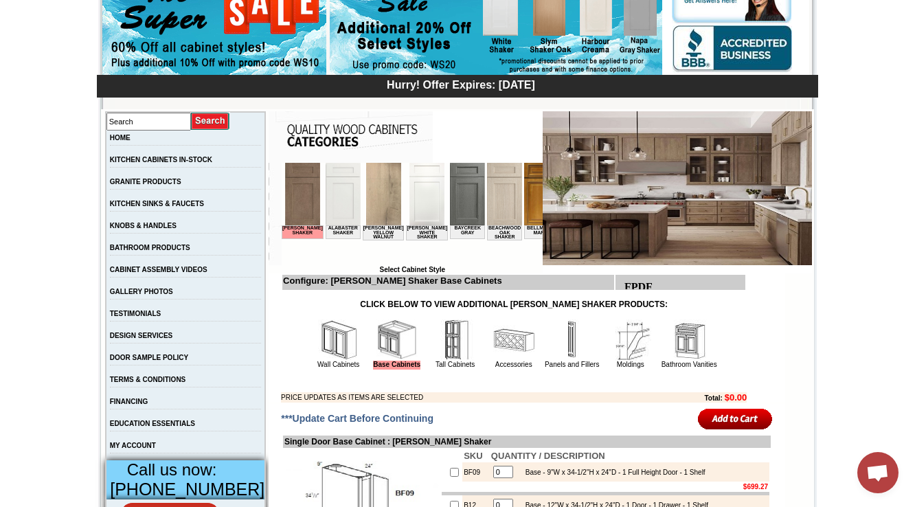
scroll to position [165, 0]
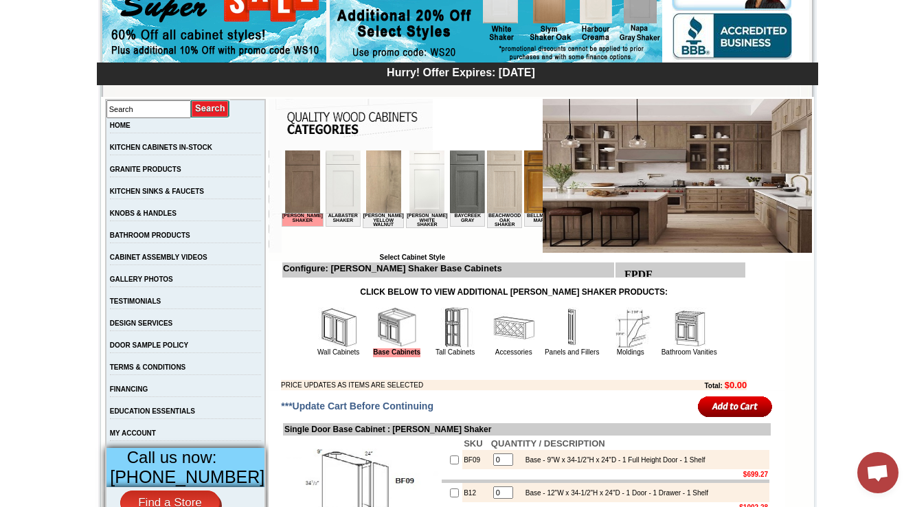
click at [350, 273] on b "Configure: [PERSON_NAME] Shaker Base Cabinets" at bounding box center [392, 268] width 219 height 10
click at [349, 273] on b "Configure: [PERSON_NAME] Shaker Base Cabinets" at bounding box center [392, 268] width 219 height 10
copy b "[PERSON_NAME]"
click at [350, 267] on b "Configure: Hazelwood Shaker Base Cabinets" at bounding box center [392, 268] width 219 height 10
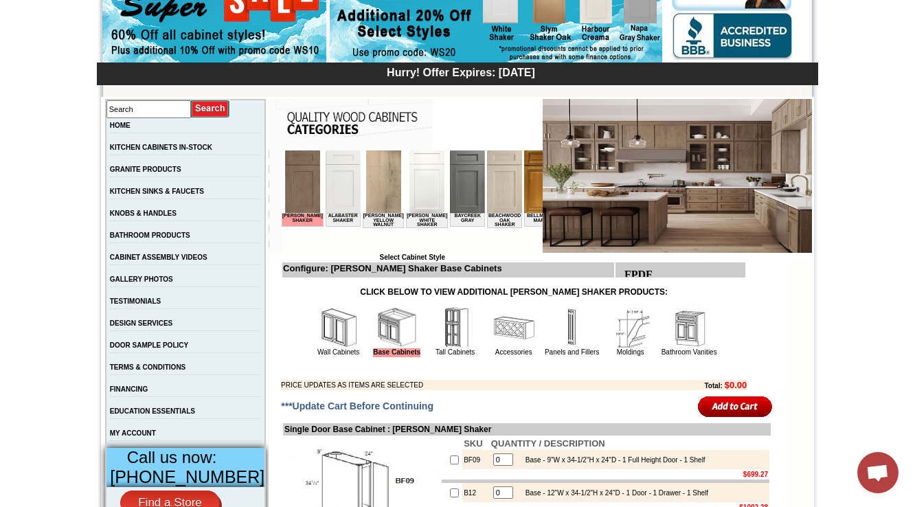
copy b "Hazelwood"
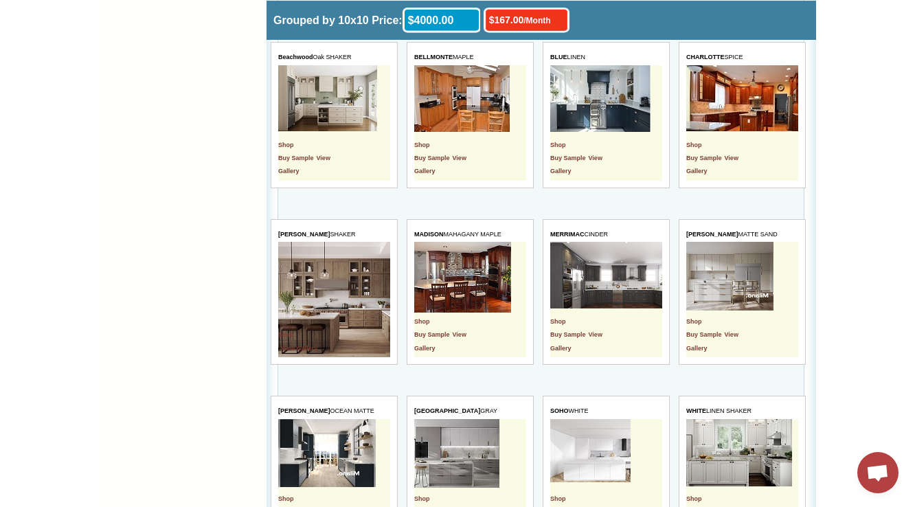
scroll to position [3875, 0]
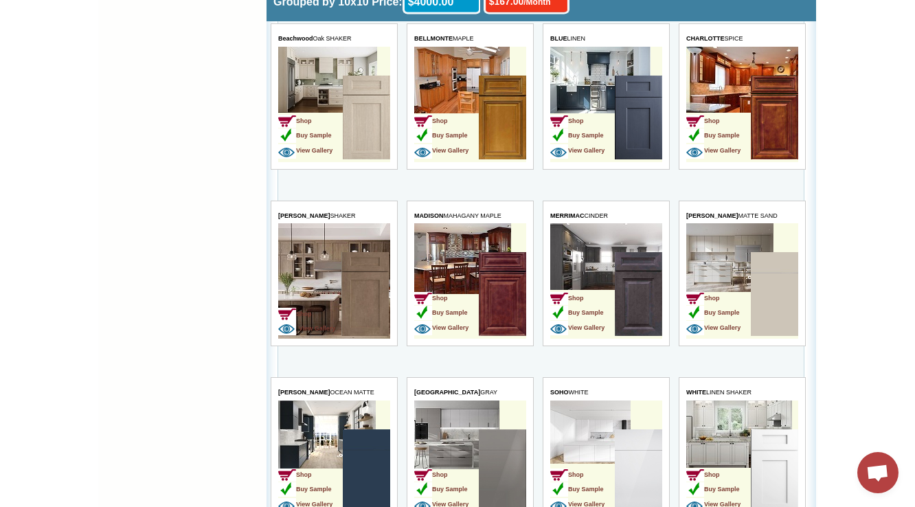
drag, startPoint x: 310, startPoint y: 312, endPoint x: 291, endPoint y: 313, distance: 19.2
click at [291, 321] on img at bounding box center [287, 328] width 18 height 14
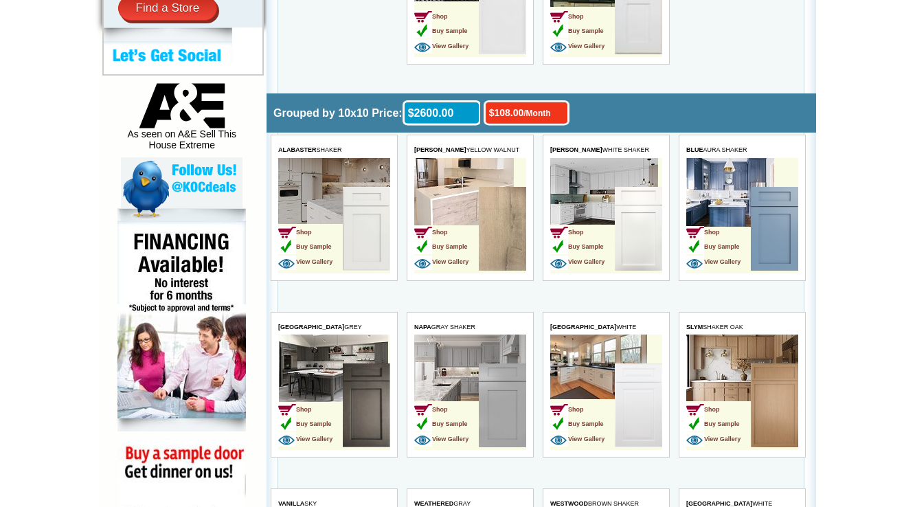
scroll to position [3820, 0]
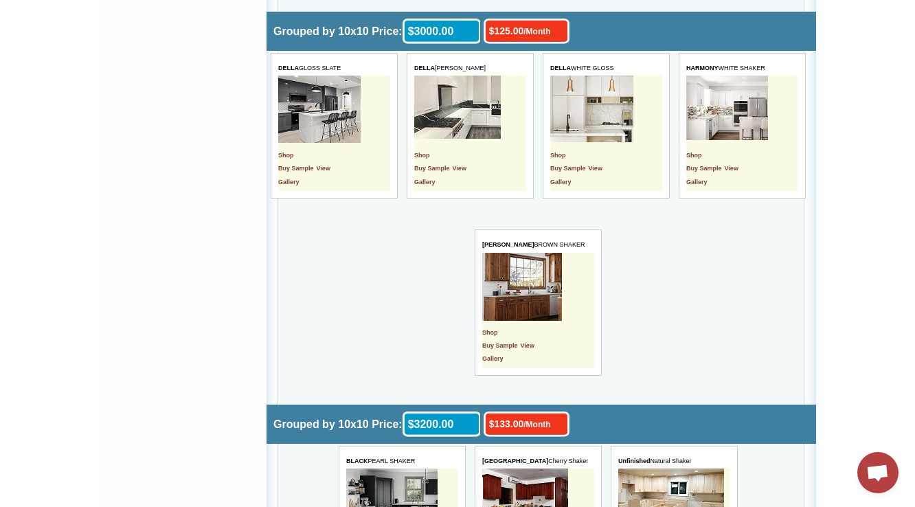
scroll to position [2143, 0]
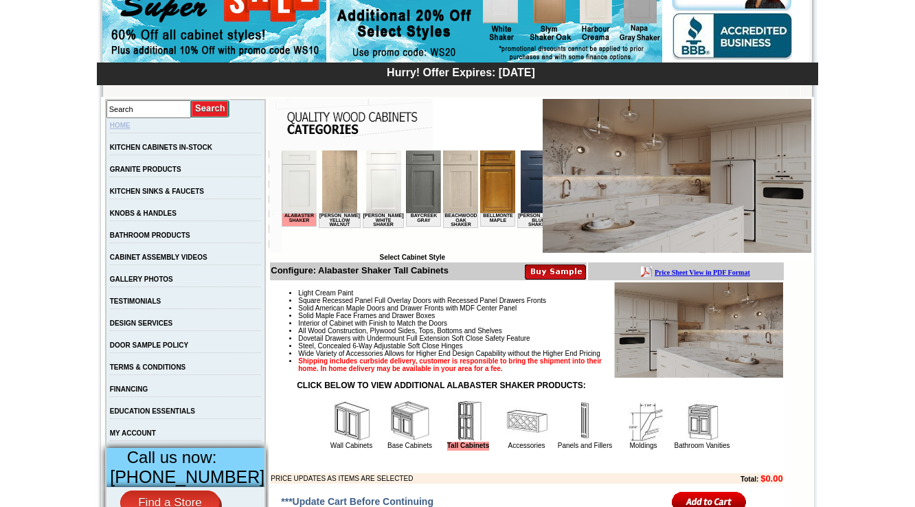
click at [126, 125] on link "HOME" at bounding box center [120, 126] width 21 height 8
